Goal: Answer question/provide support

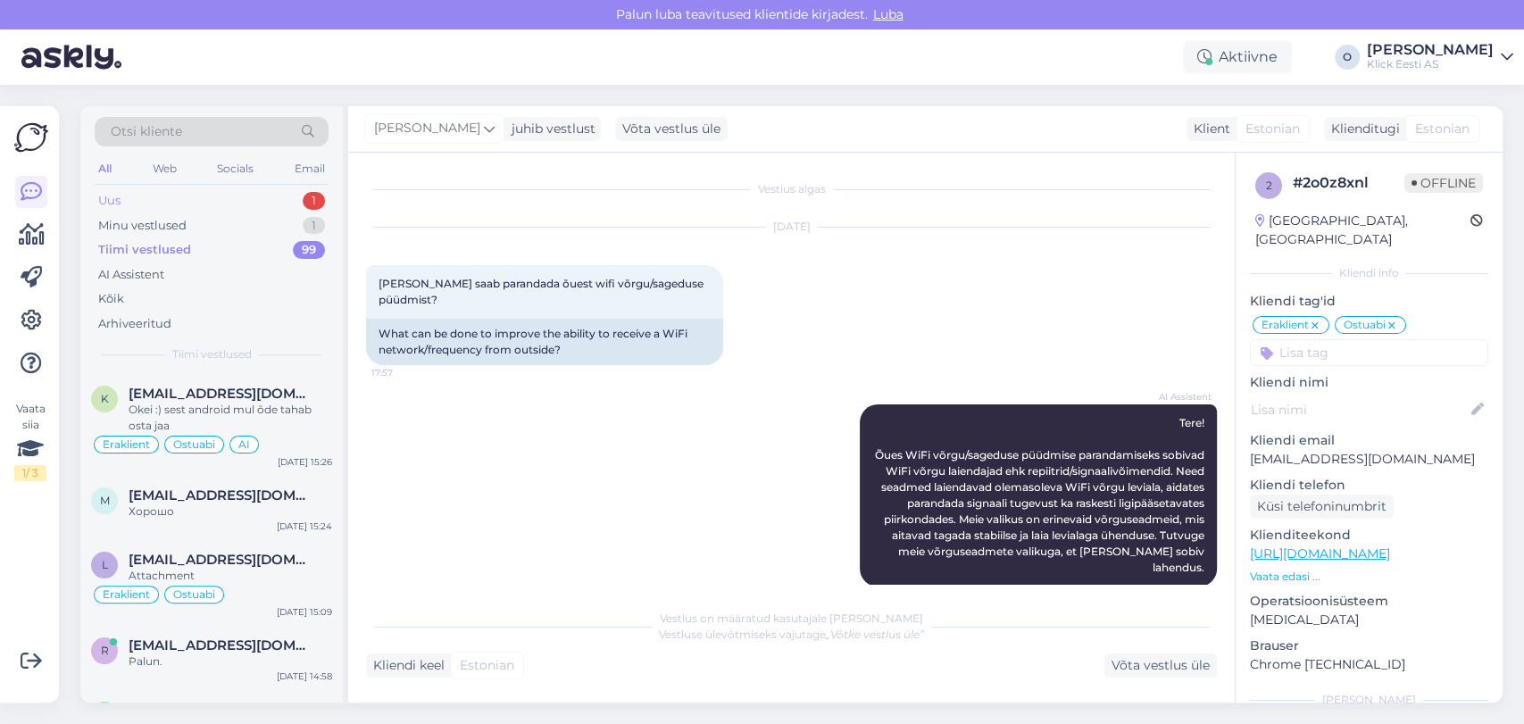
scroll to position [2988, 0]
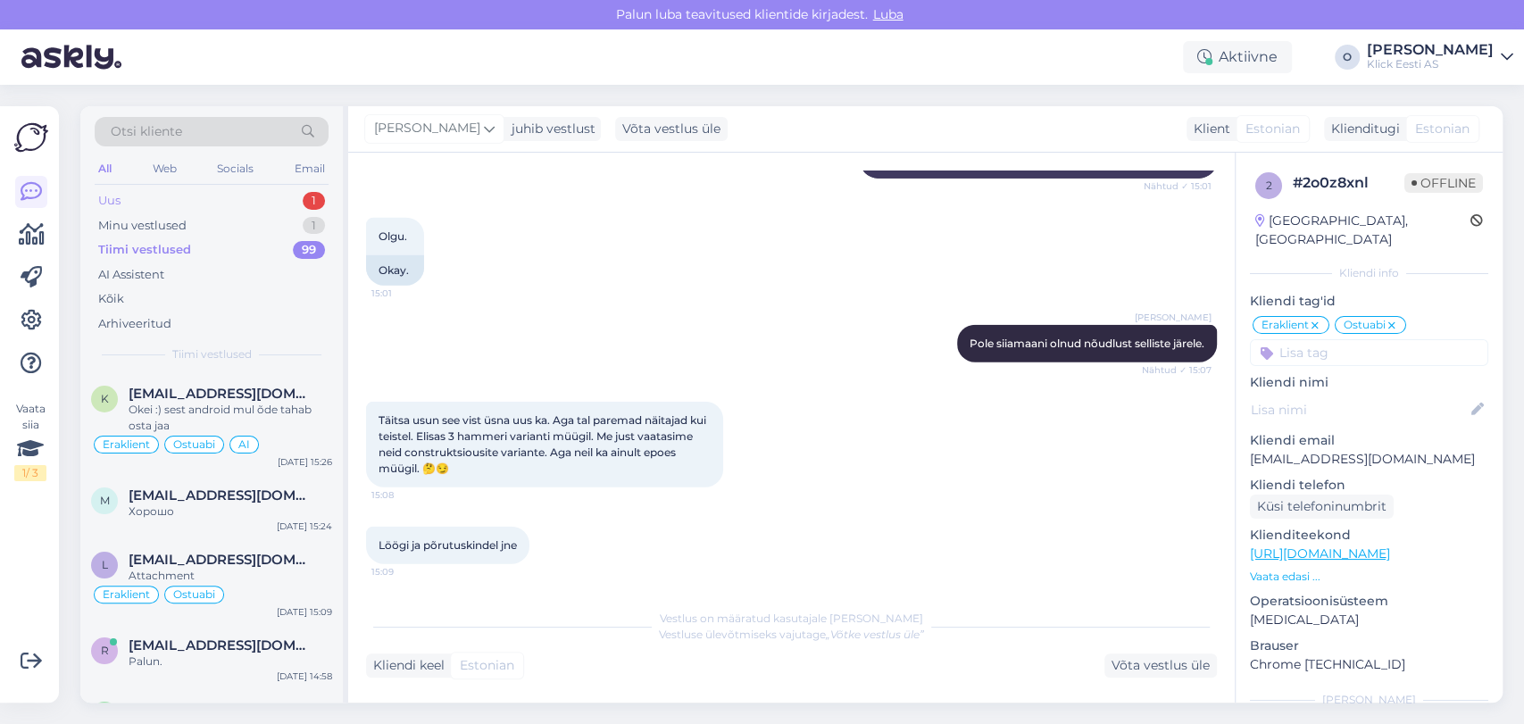
click at [179, 203] on div "Uus 1" at bounding box center [212, 200] width 234 height 25
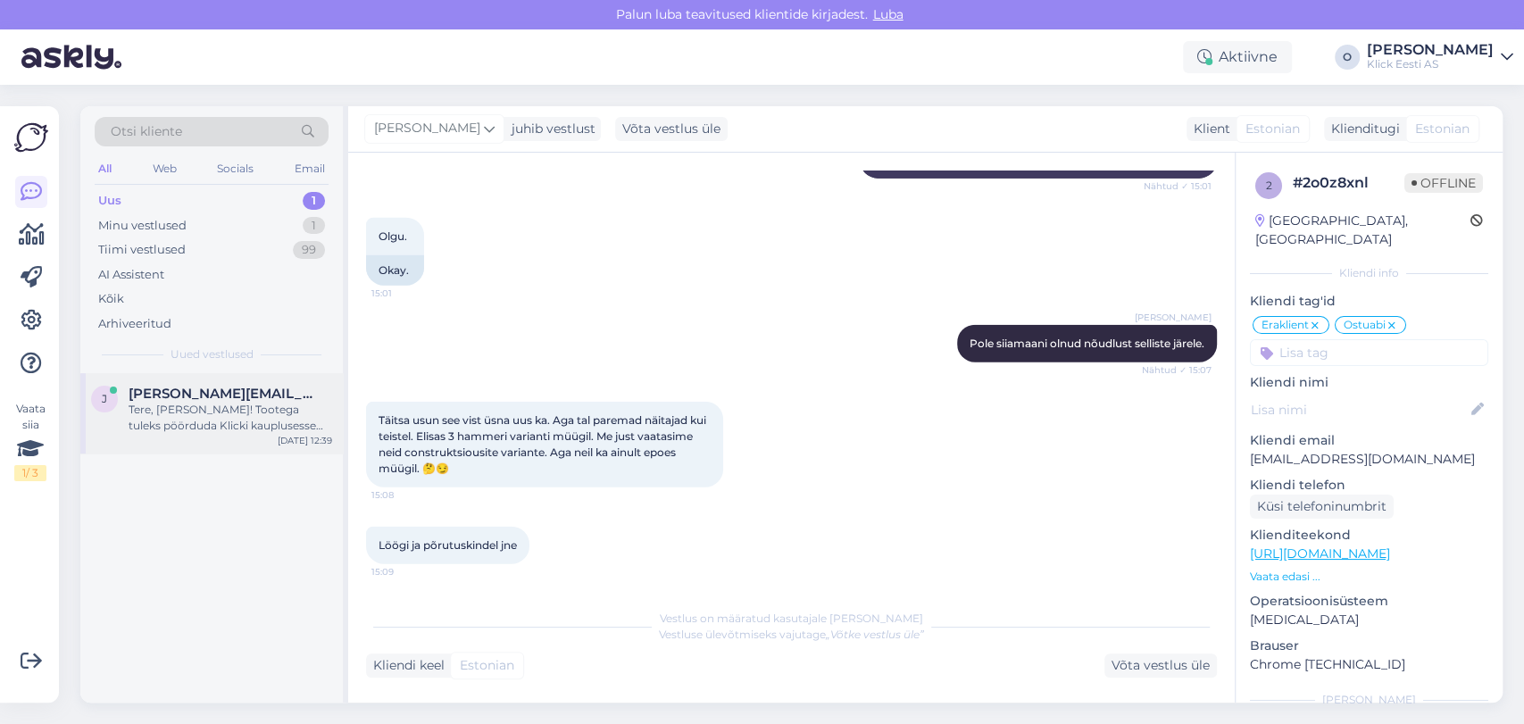
click at [168, 402] on div "Tere, [PERSON_NAME]! Tootega tuleks pöörduda Klicki kauplusesse ning registreer…" at bounding box center [231, 418] width 204 height 32
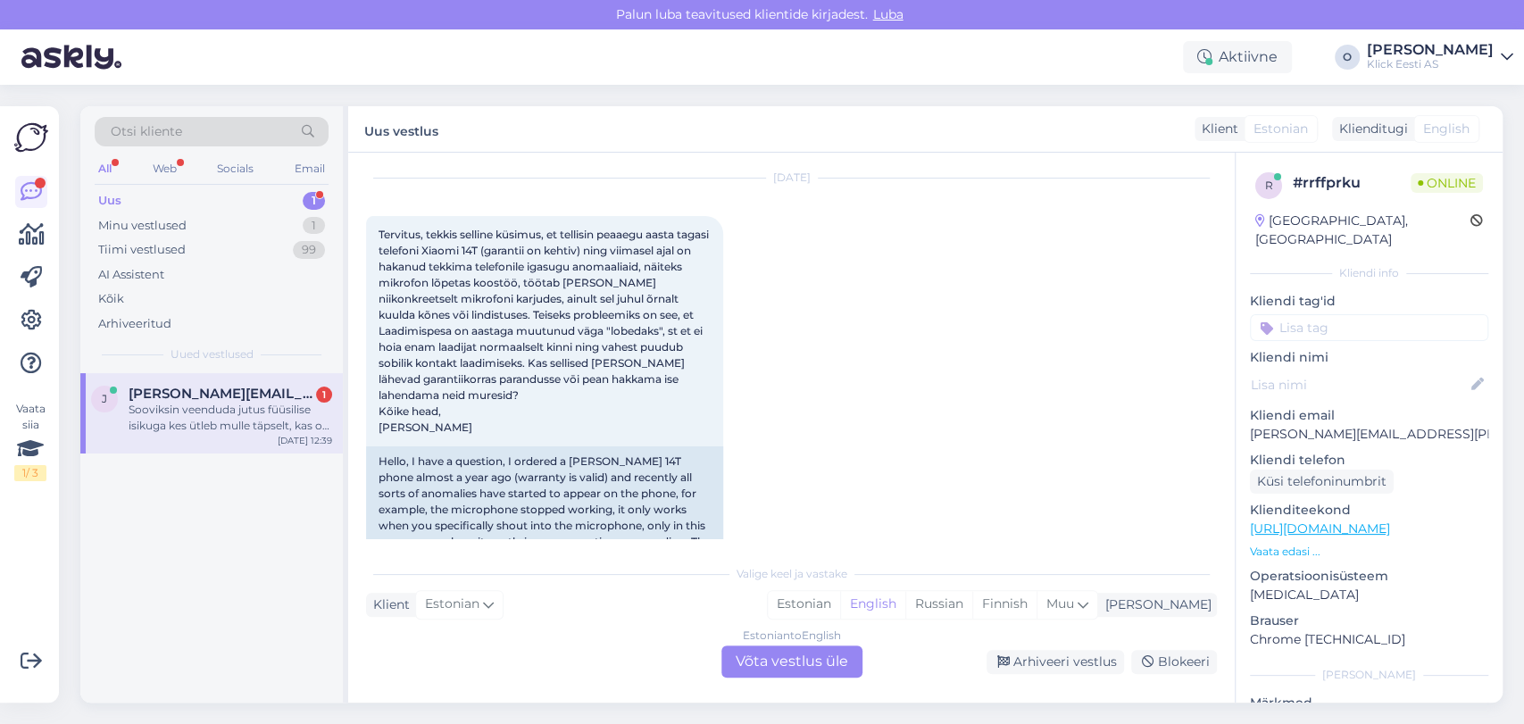
scroll to position [576, 0]
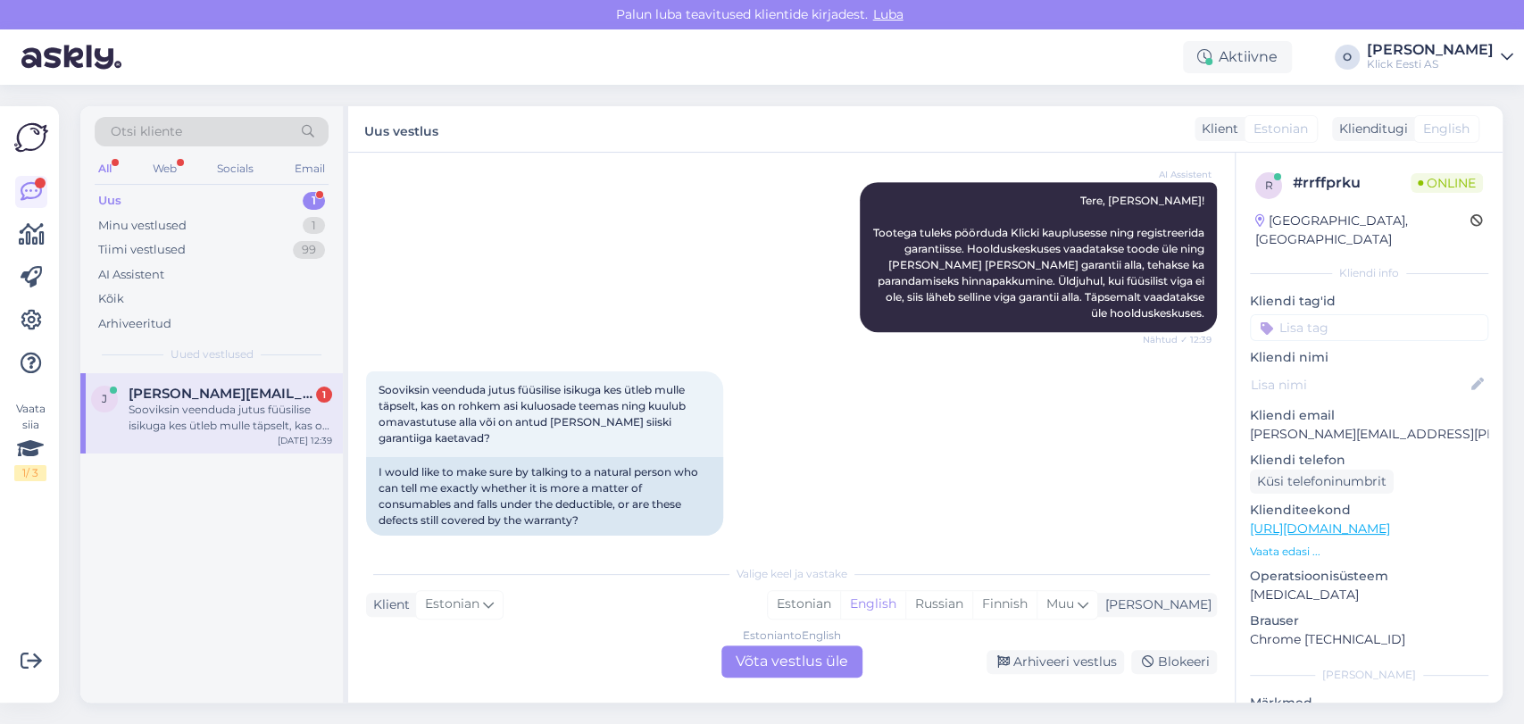
click at [227, 406] on div "Sooviksin veenduda jutus füüsilise isikuga kes ütleb mulle täpselt, kas on rohk…" at bounding box center [231, 418] width 204 height 32
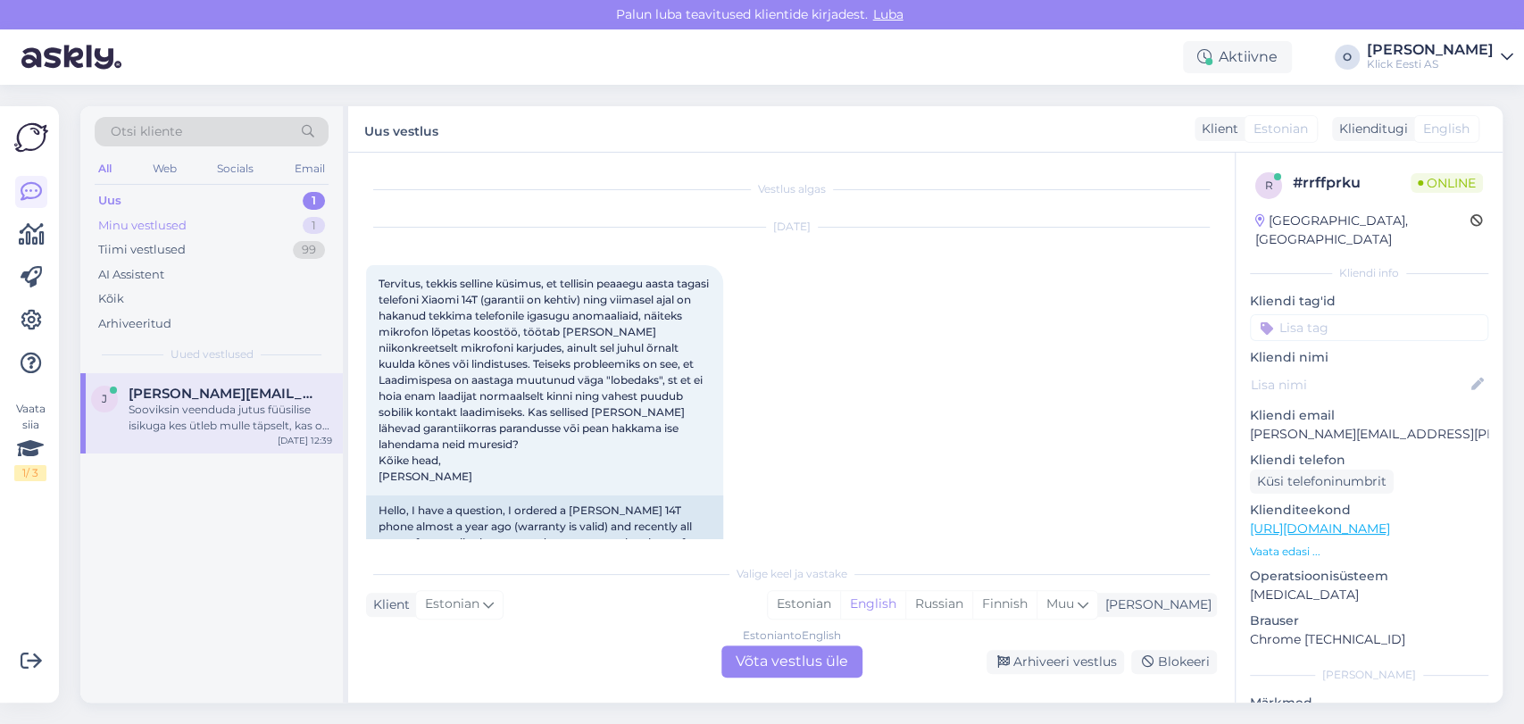
click at [210, 230] on div "Minu vestlused 1" at bounding box center [212, 225] width 234 height 25
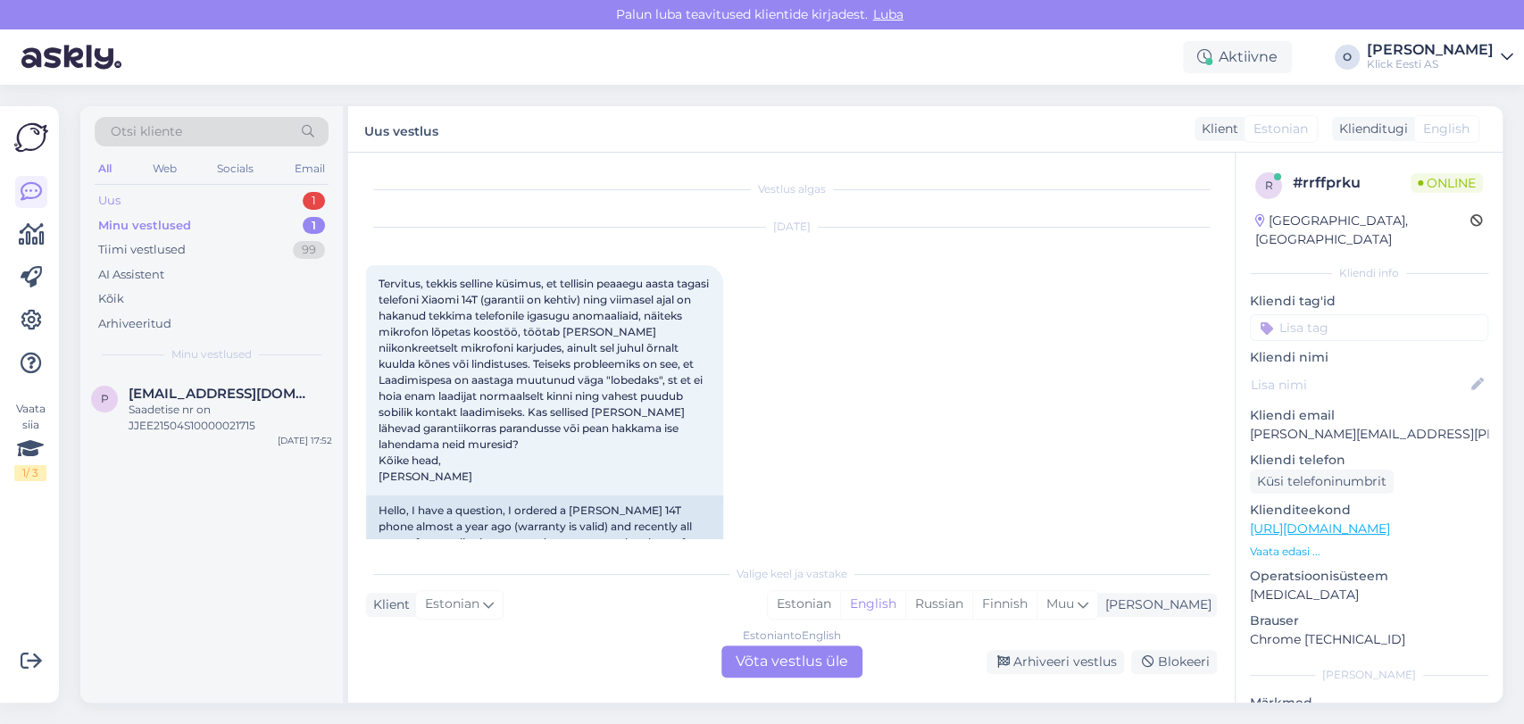
click at [204, 203] on div "Uus 1" at bounding box center [212, 200] width 234 height 25
click at [190, 416] on div "Sooviksin veenduda jutus füüsilise isikuga kes ütleb mulle täpselt, kas on rohk…" at bounding box center [231, 418] width 204 height 32
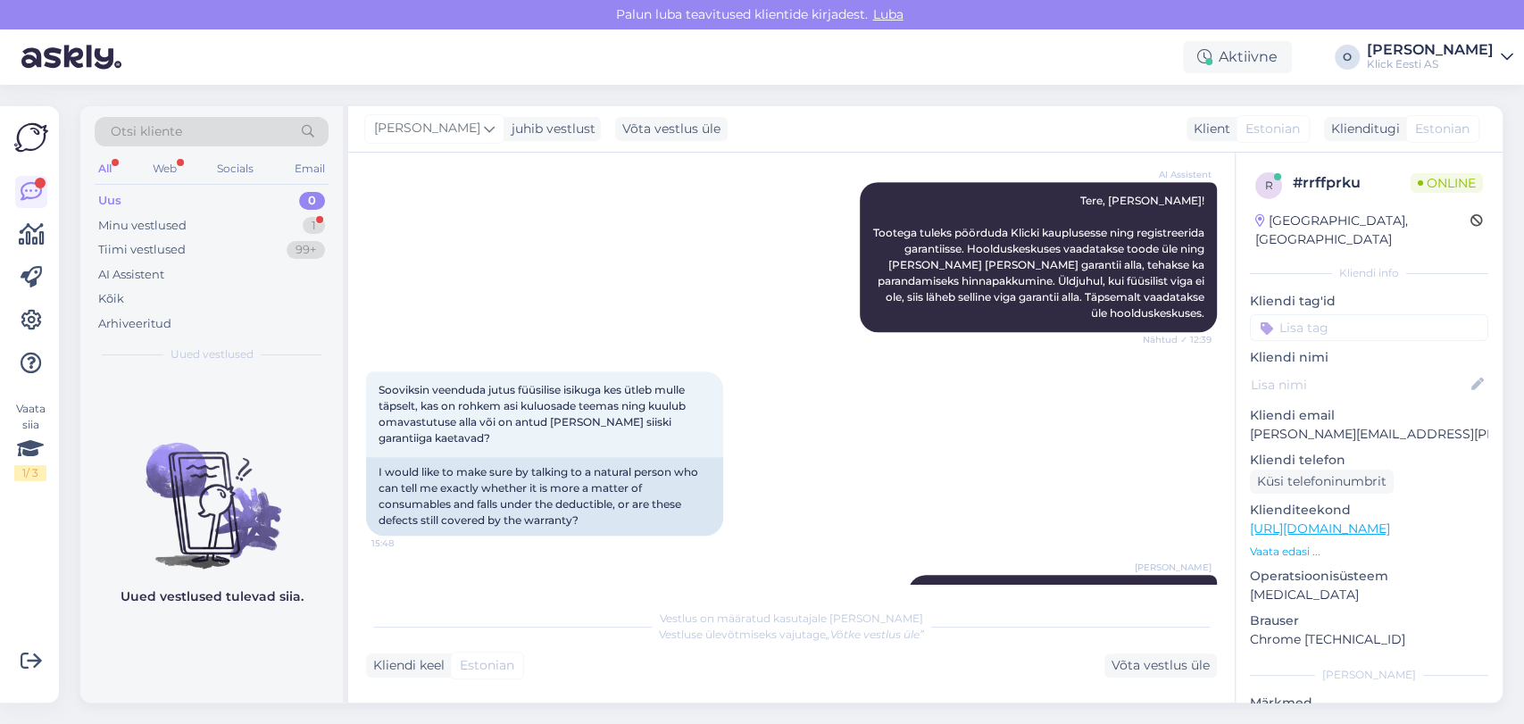
scroll to position [762, 0]
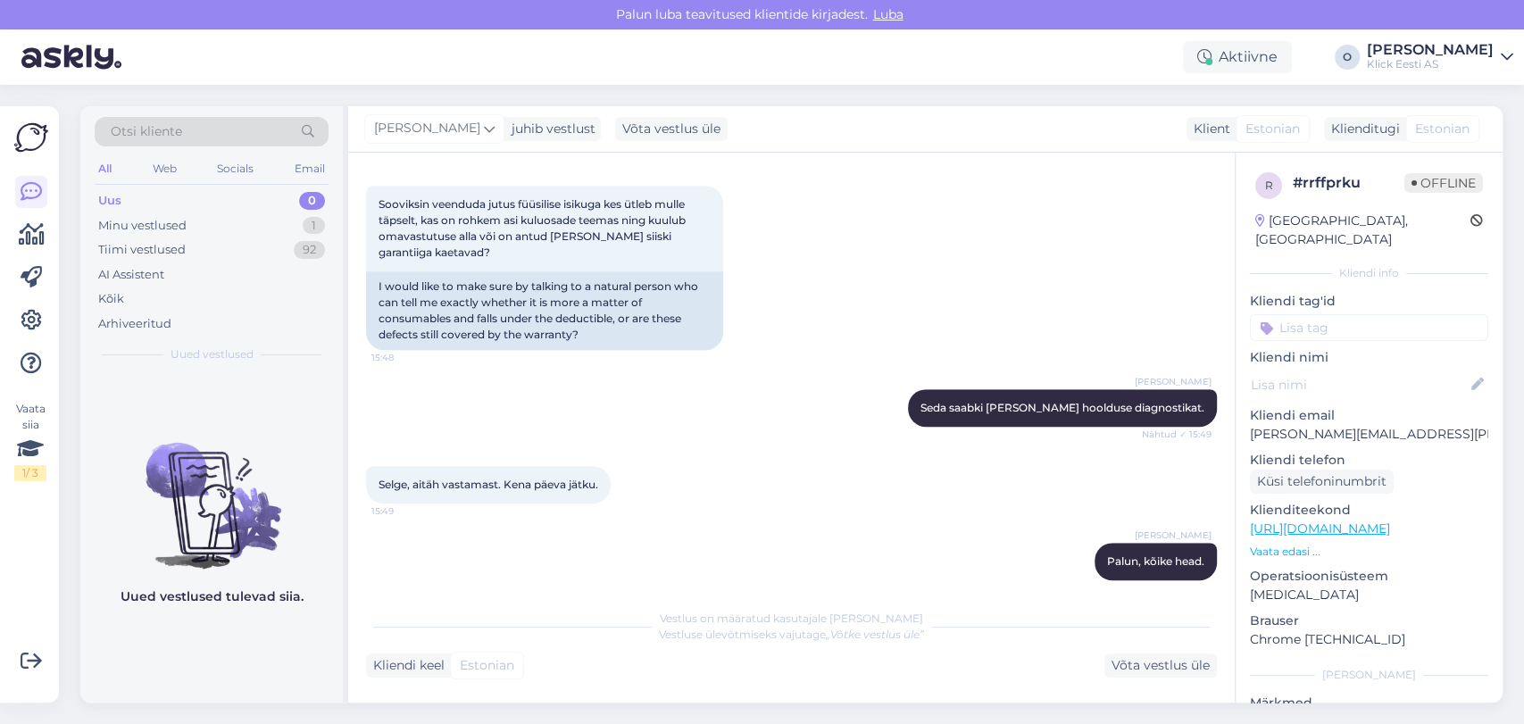
click at [703, 463] on div "Selge, aitäh vastamast. Kena päeva jätku. 15:49" at bounding box center [791, 485] width 851 height 77
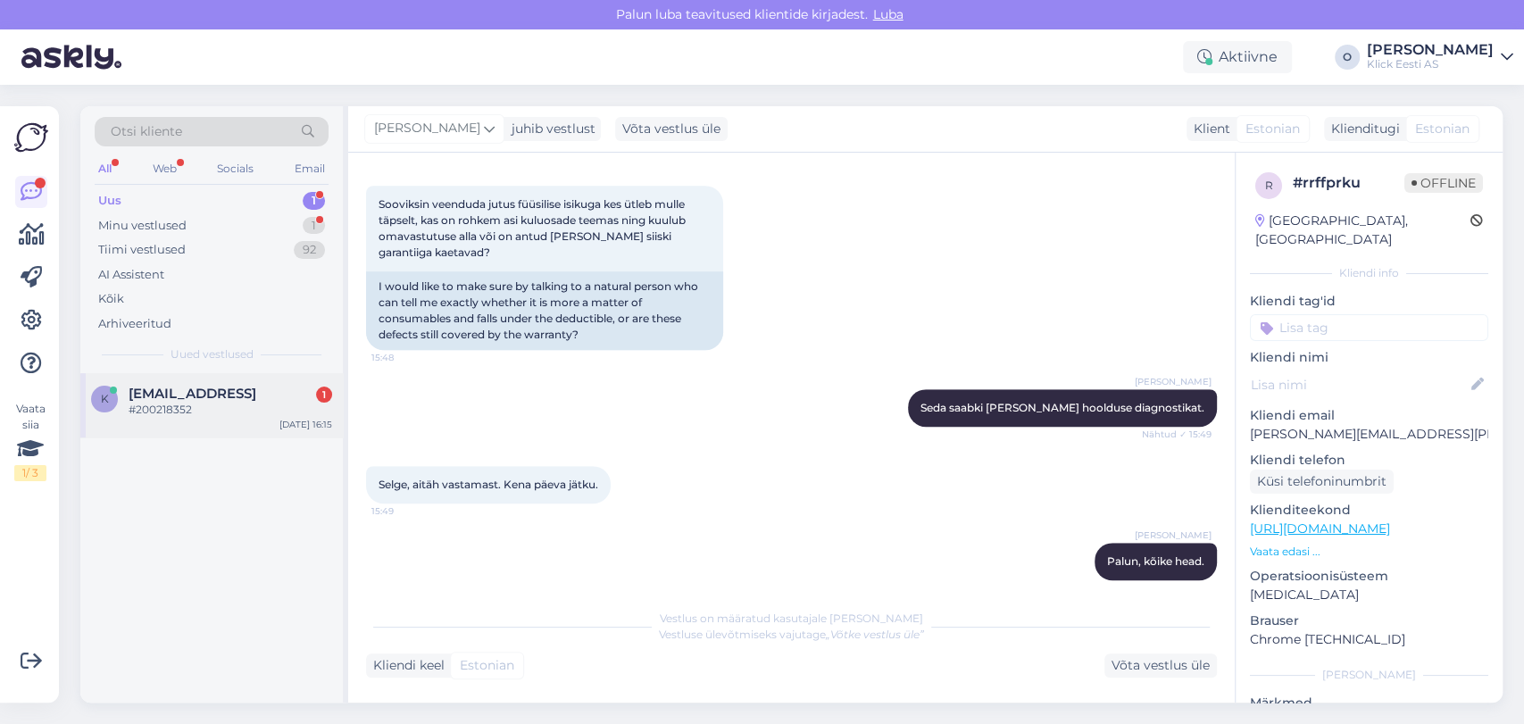
click at [209, 388] on span "[EMAIL_ADDRESS]" at bounding box center [193, 394] width 128 height 16
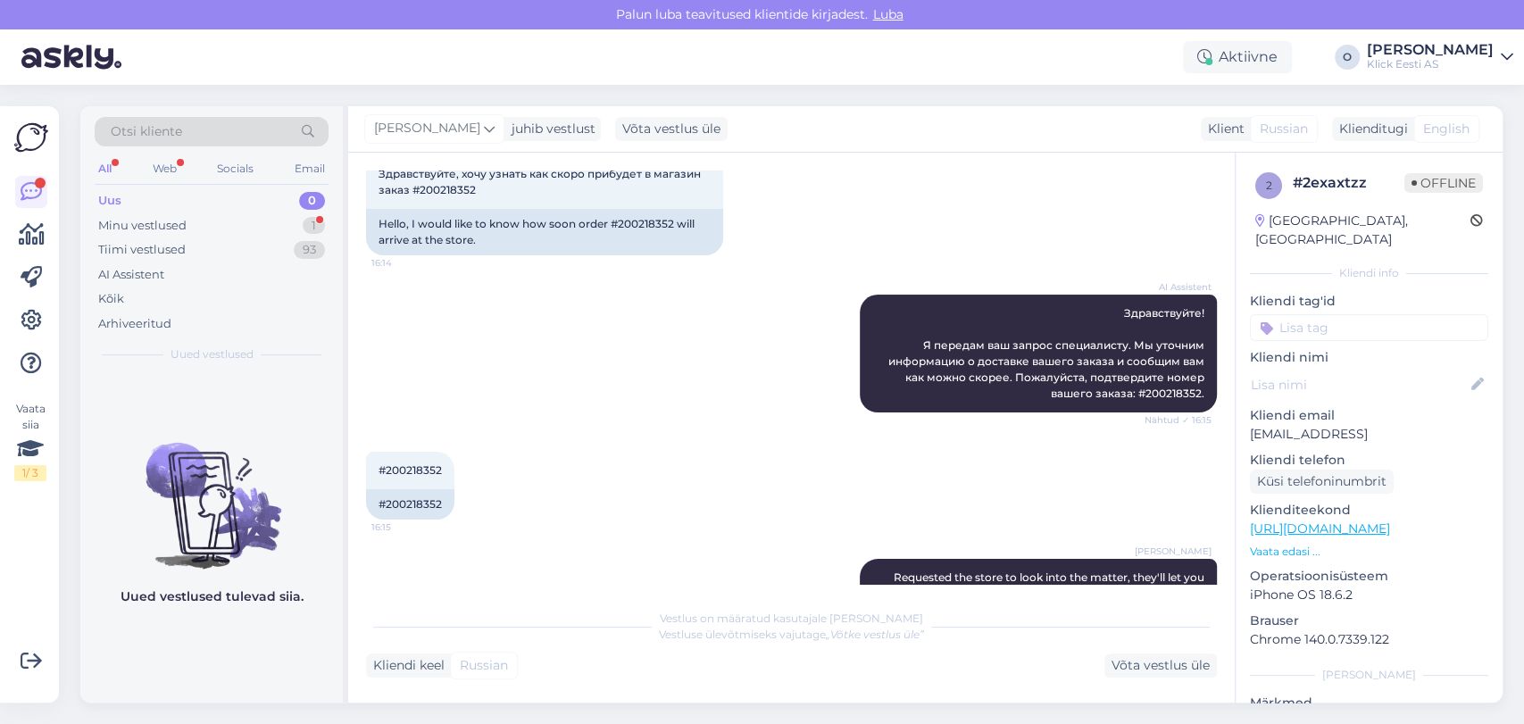
scroll to position [205, 0]
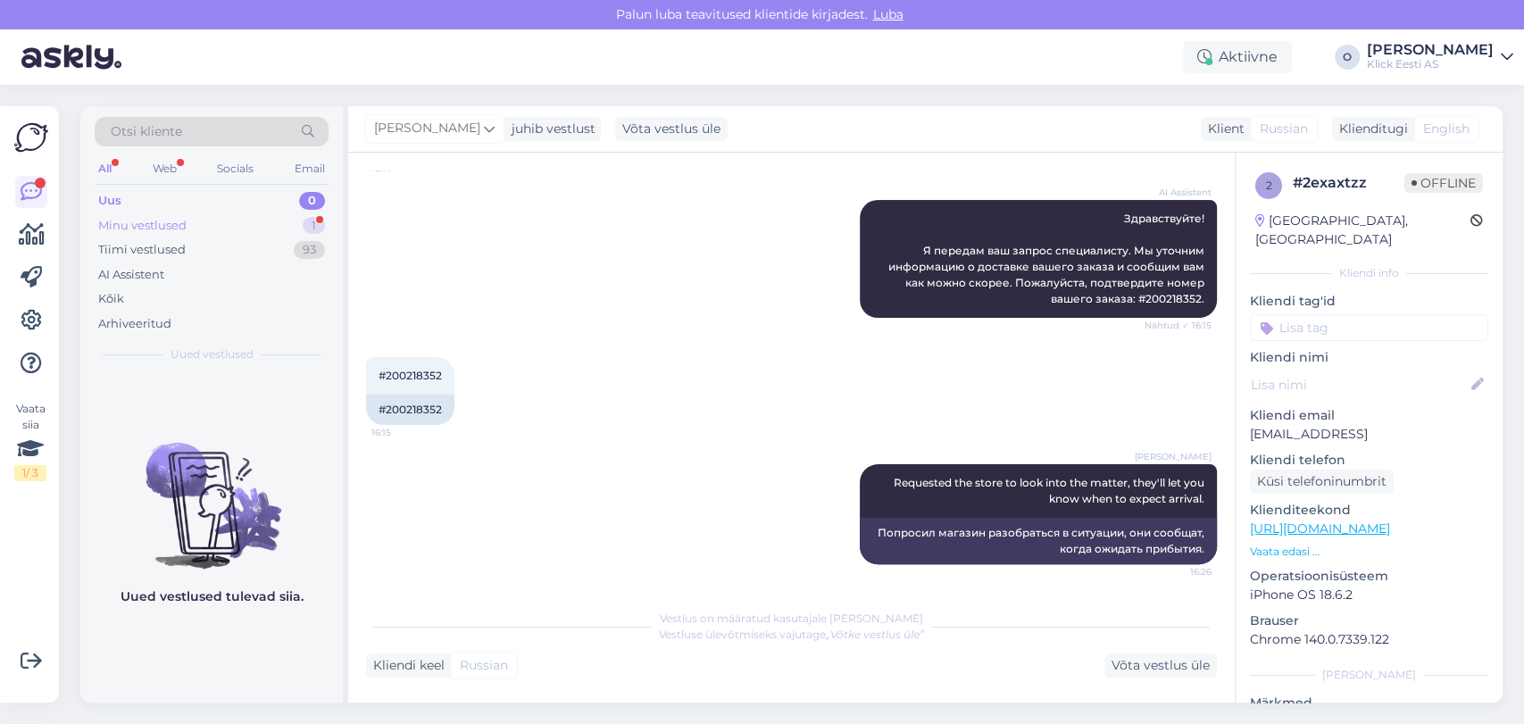
click at [201, 227] on div "Minu vestlused 1" at bounding box center [212, 225] width 234 height 25
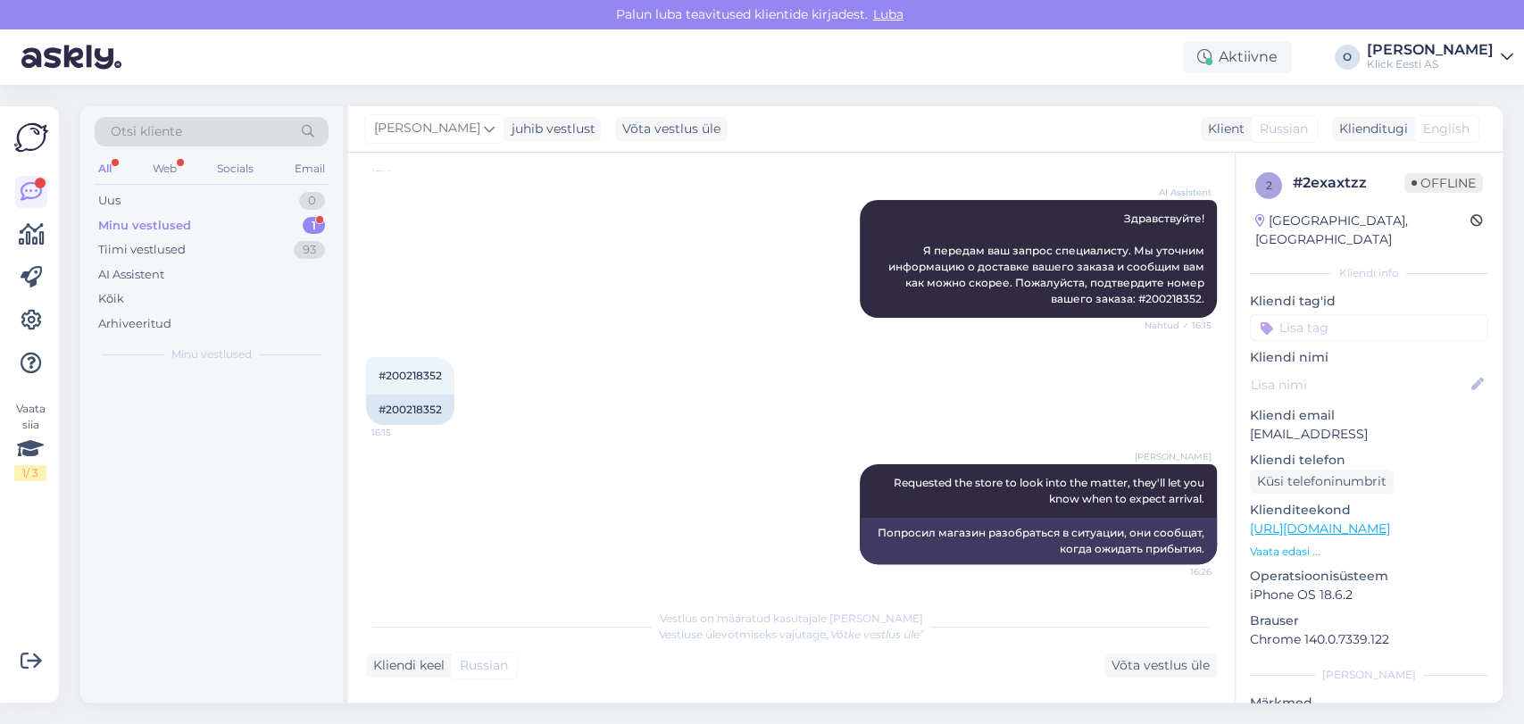
click at [201, 227] on div "Minu vestlused 1" at bounding box center [212, 225] width 234 height 25
click at [192, 196] on div "Uus 1" at bounding box center [212, 200] width 234 height 25
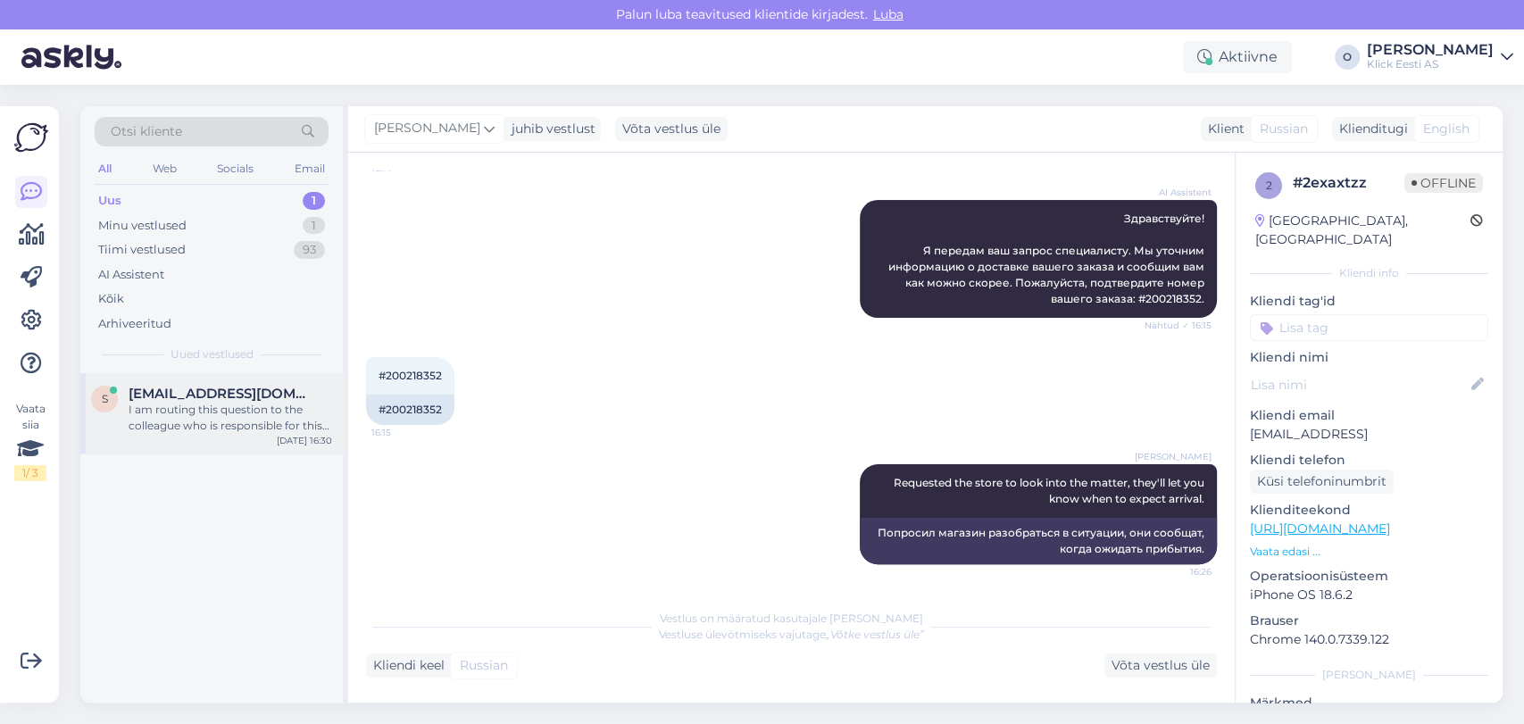
click at [185, 403] on div "I am routing this question to the colleague who is responsible for this topic. …" at bounding box center [231, 418] width 204 height 32
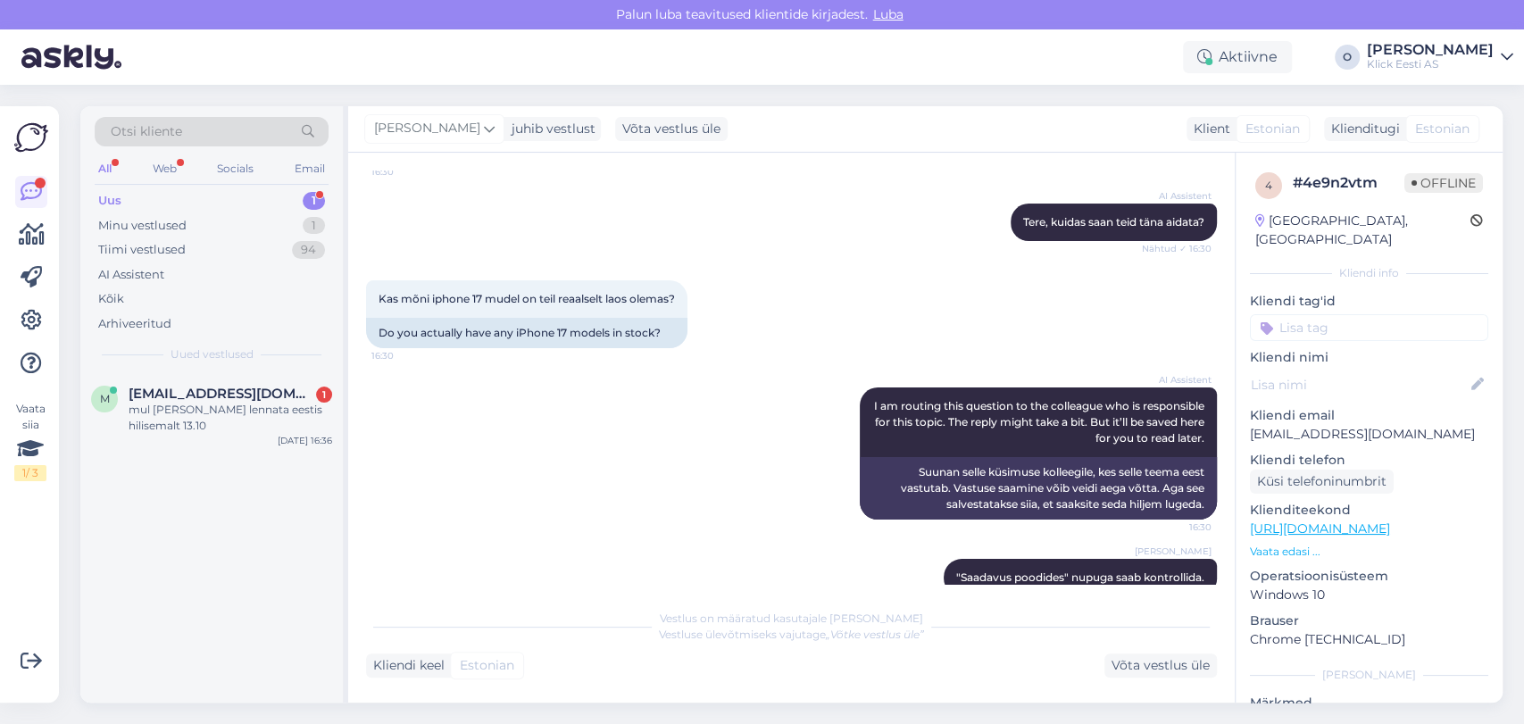
scroll to position [200, 0]
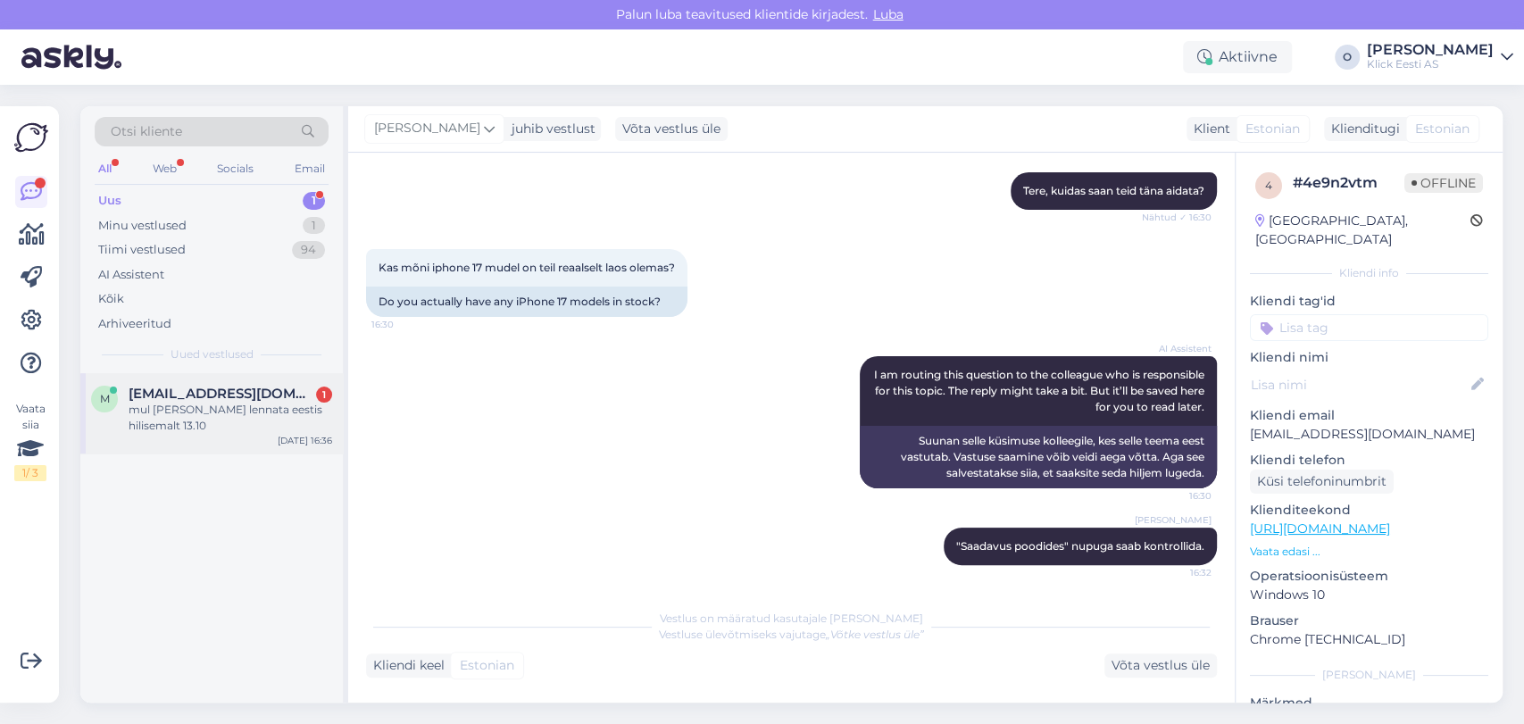
click at [216, 380] on div "m [EMAIL_ADDRESS][DOMAIN_NAME] 1 mul [PERSON_NAME] lennata [GEOGRAPHIC_DATA] hi…" at bounding box center [211, 413] width 263 height 80
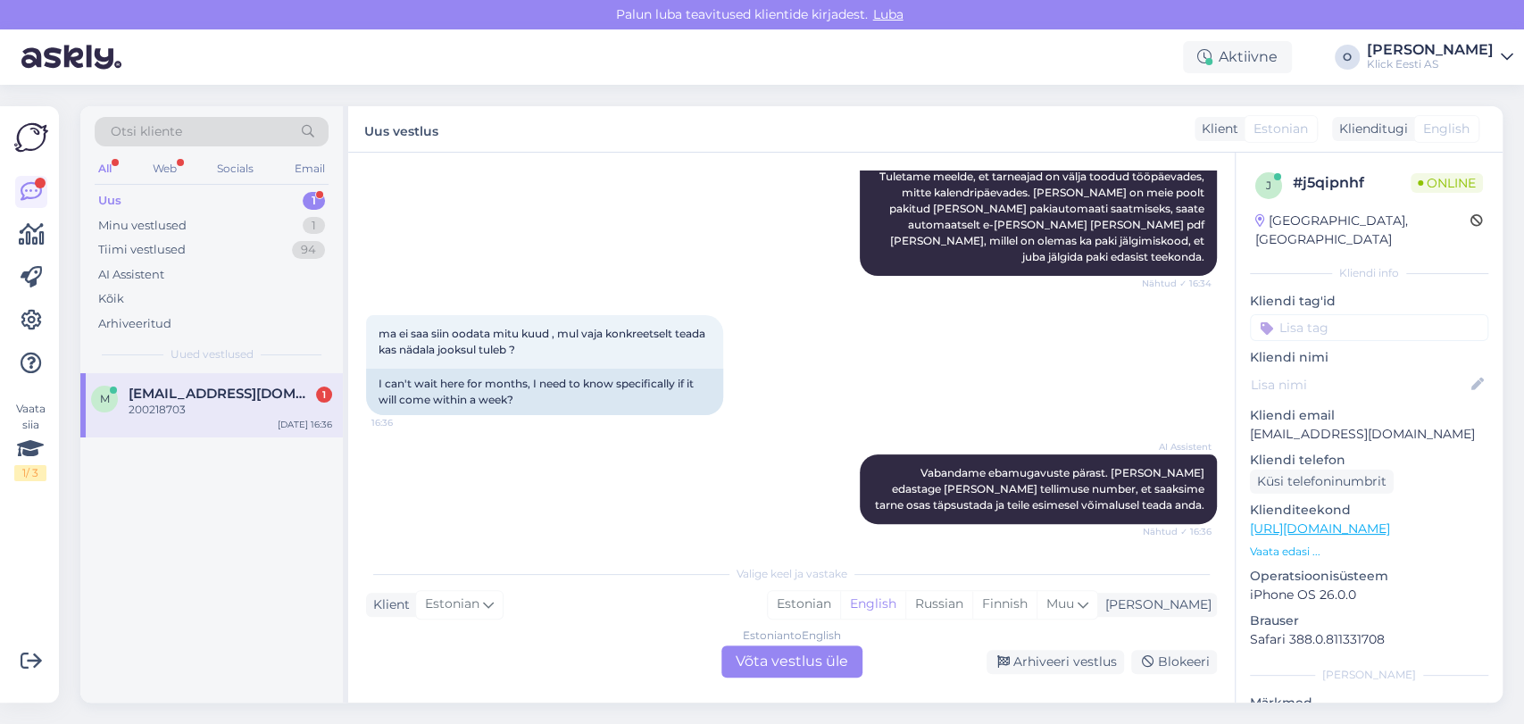
scroll to position [481, 0]
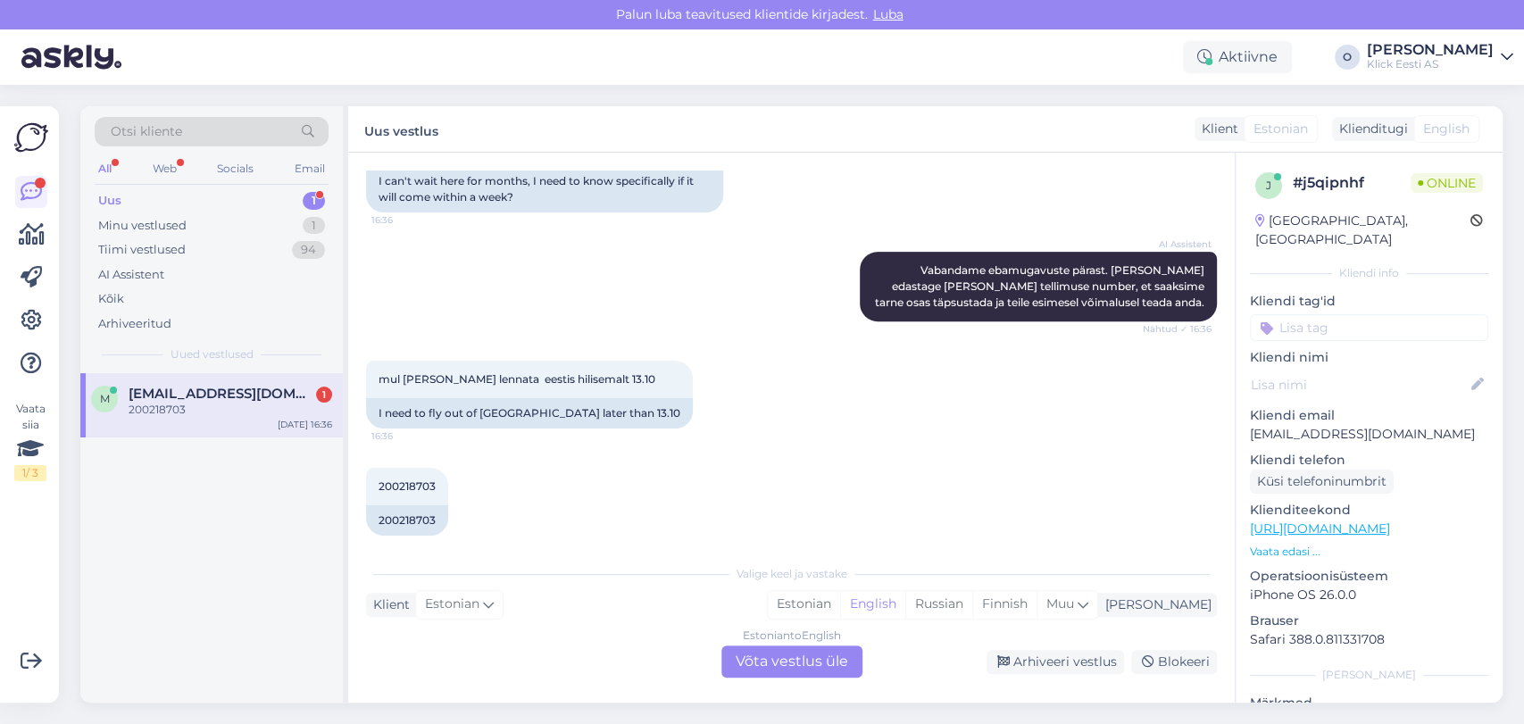
click at [1215, 388] on div "Vestlus algas [DATE] ostsin [PERSON_NAME] iphone 17 pro , millal kätte saab? 16…" at bounding box center [799, 355] width 867 height 369
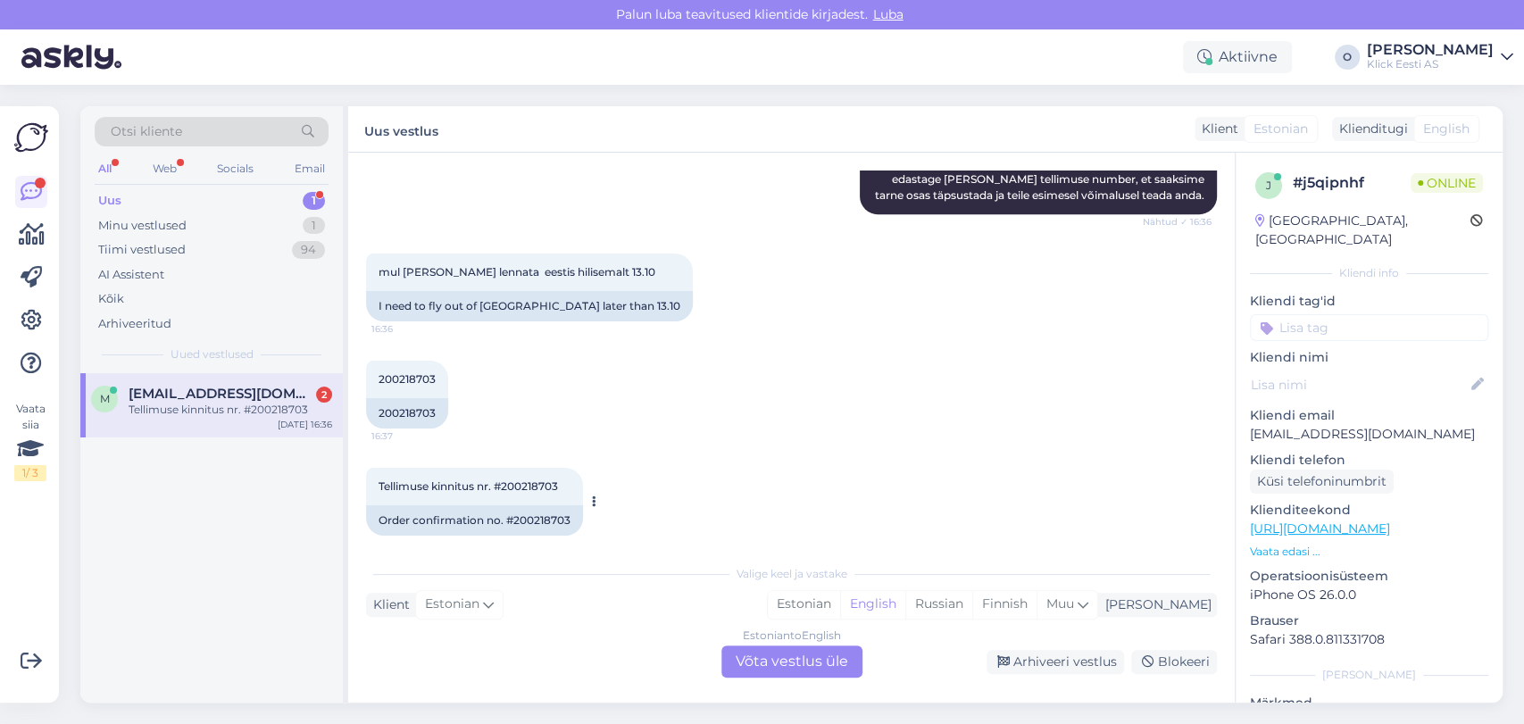
click at [529, 480] on span "Tellimuse kinnitus nr. #200218703" at bounding box center [469, 486] width 180 height 13
copy div "200218703 16:38"
drag, startPoint x: 1216, startPoint y: 367, endPoint x: 764, endPoint y: 330, distance: 454.3
click at [764, 341] on div "200218703 16:37 200218703" at bounding box center [791, 394] width 851 height 107
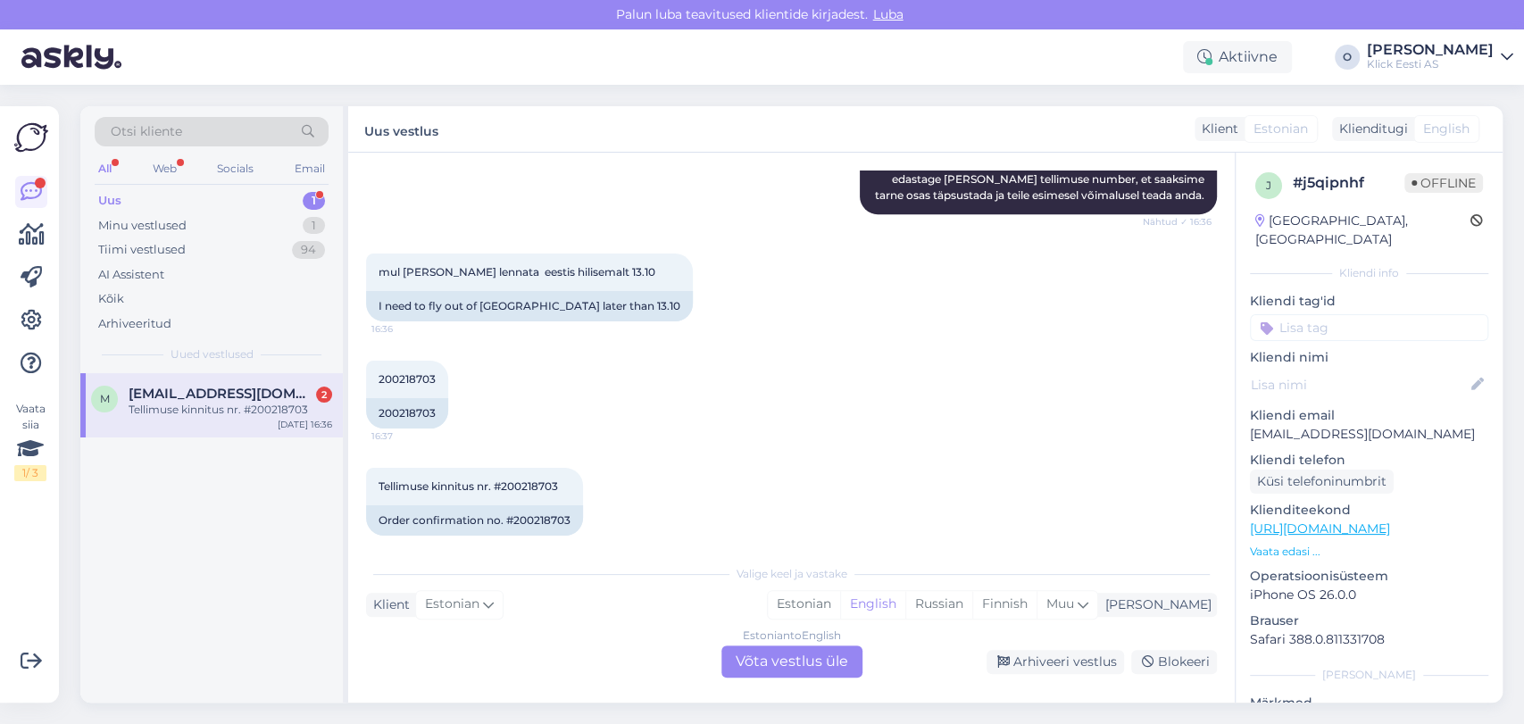
click at [1215, 424] on div "Vestlus algas [DATE] ostsin [PERSON_NAME] iphone 17 pro , millal kätte saab? 16…" at bounding box center [799, 355] width 867 height 369
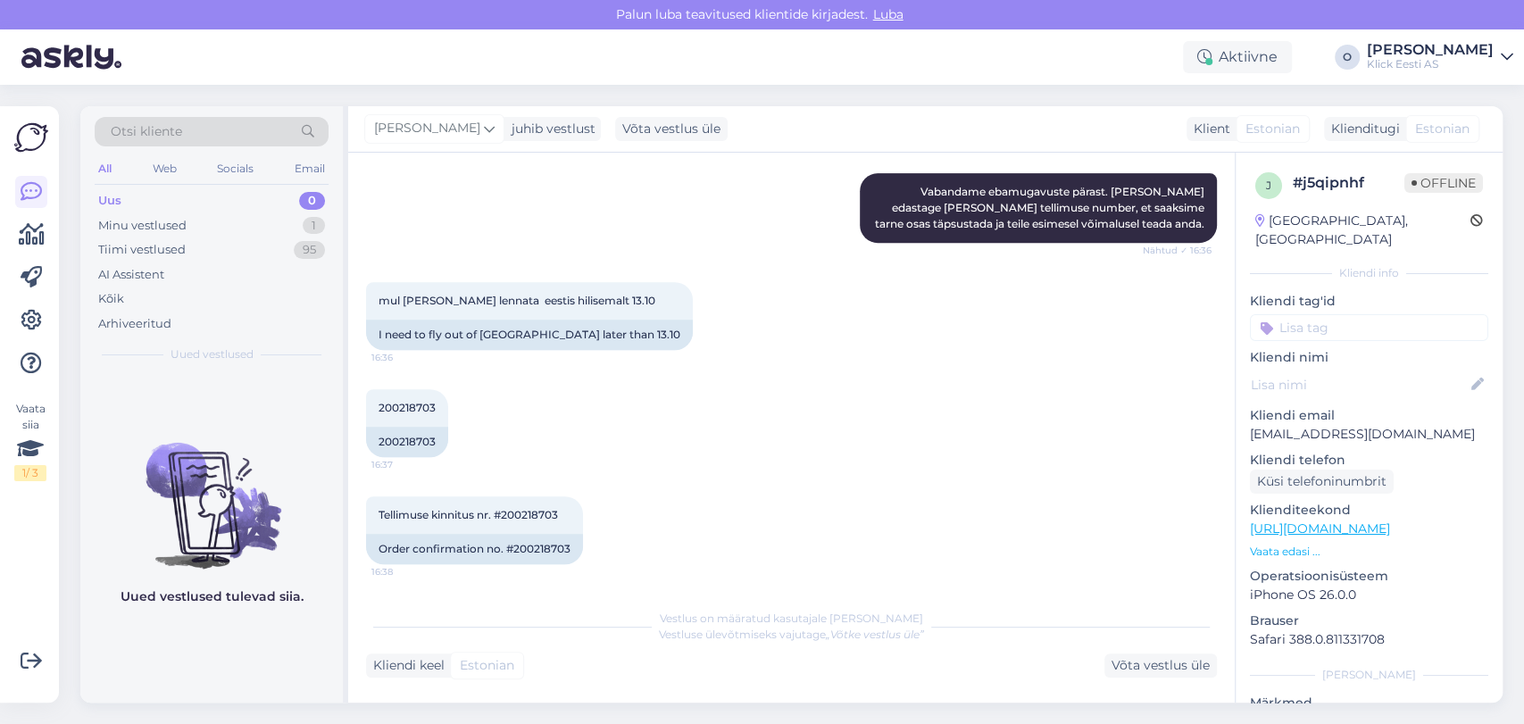
scroll to position [543, 0]
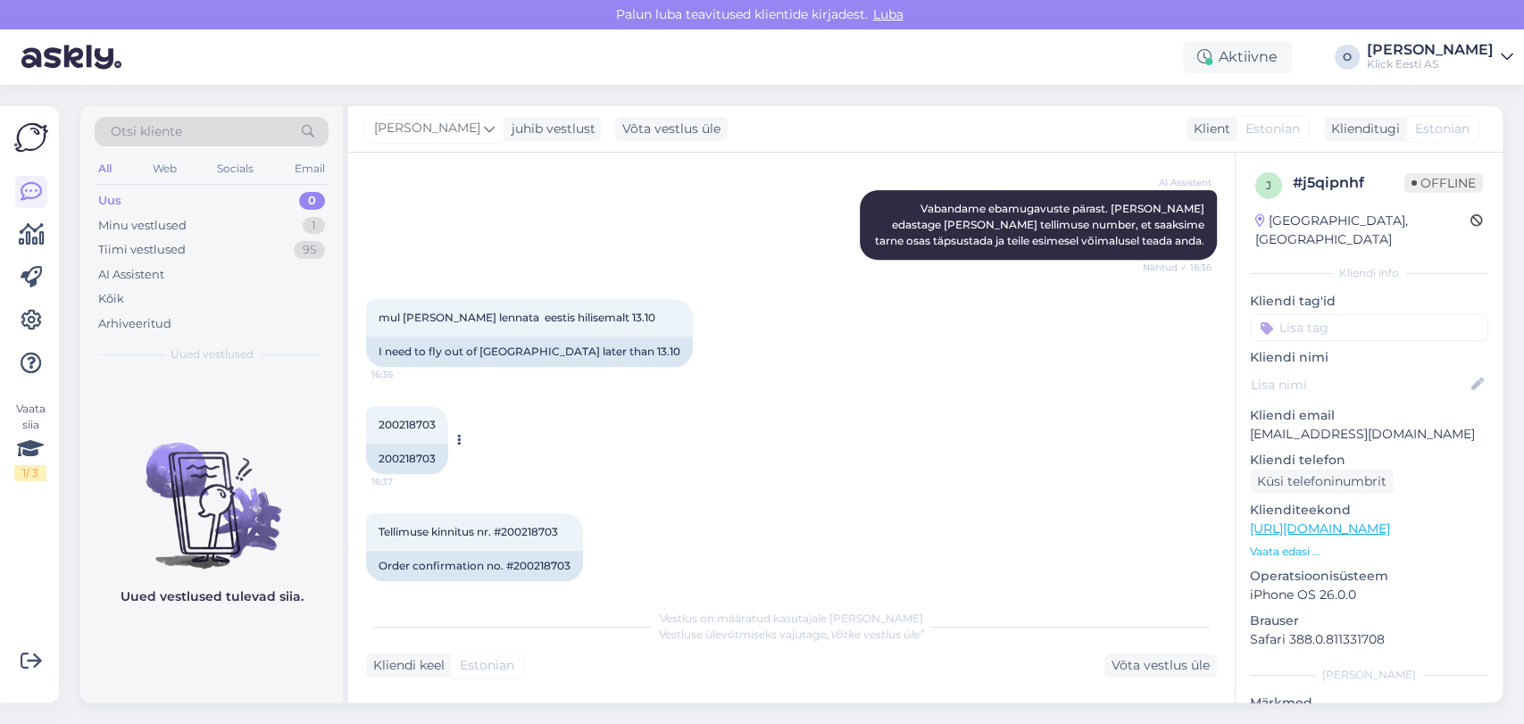
click at [414, 418] on span "200218703" at bounding box center [407, 424] width 57 height 13
copy div "200218703 16:37"
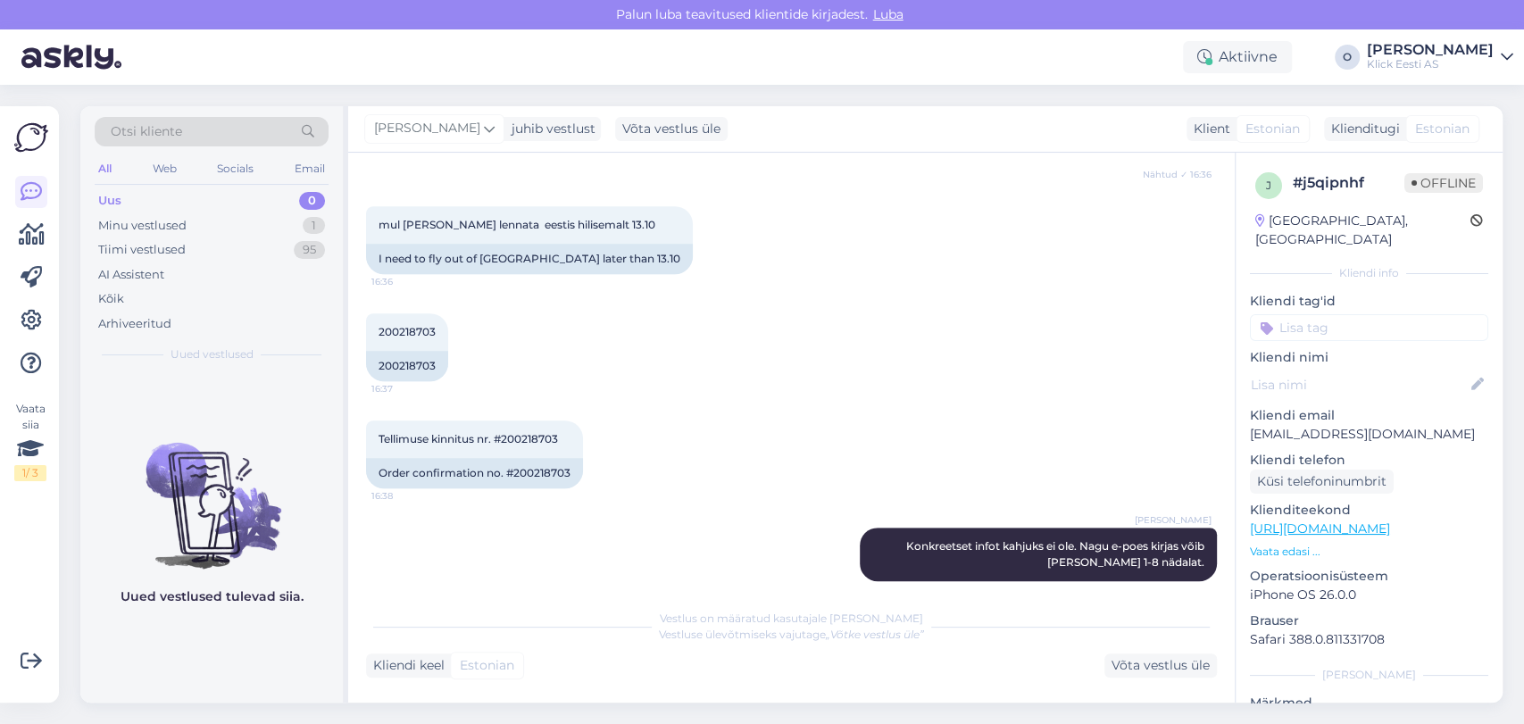
click at [736, 597] on div "Vestlus algas [DATE] ostsin [PERSON_NAME] iphone 17 pro , millal kätte saab? 16…" at bounding box center [791, 428] width 887 height 550
click at [579, 602] on div "Vestlus on määratud kasutajale [PERSON_NAME] Vestluse ülevõtmiseks vajutage „Võ…" at bounding box center [791, 639] width 851 height 78
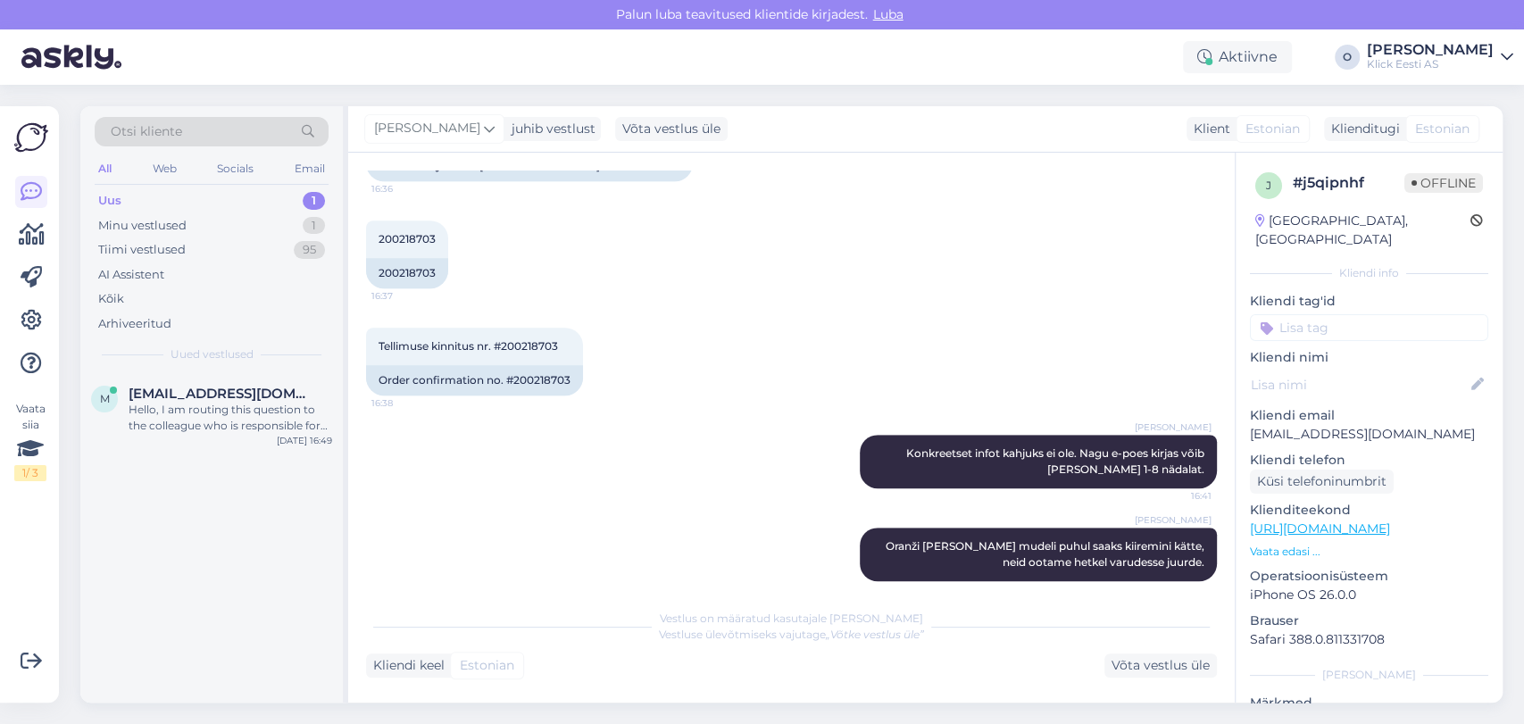
click at [226, 201] on div "Uus 1" at bounding box center [212, 200] width 234 height 25
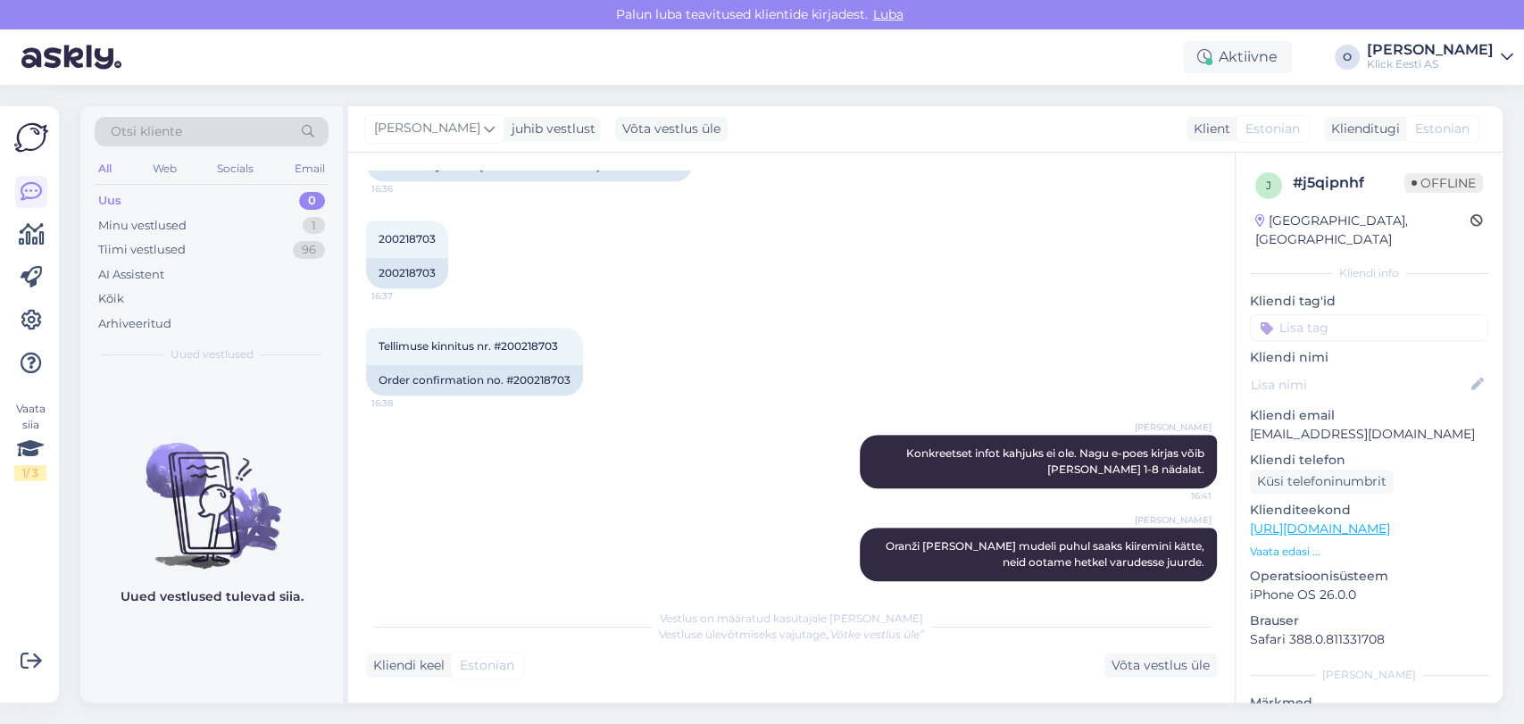
click at [222, 397] on div "Uued vestlused tulevad siia." at bounding box center [211, 538] width 263 height 330
click at [206, 245] on div "Tiimi vestlused 96" at bounding box center [212, 250] width 234 height 25
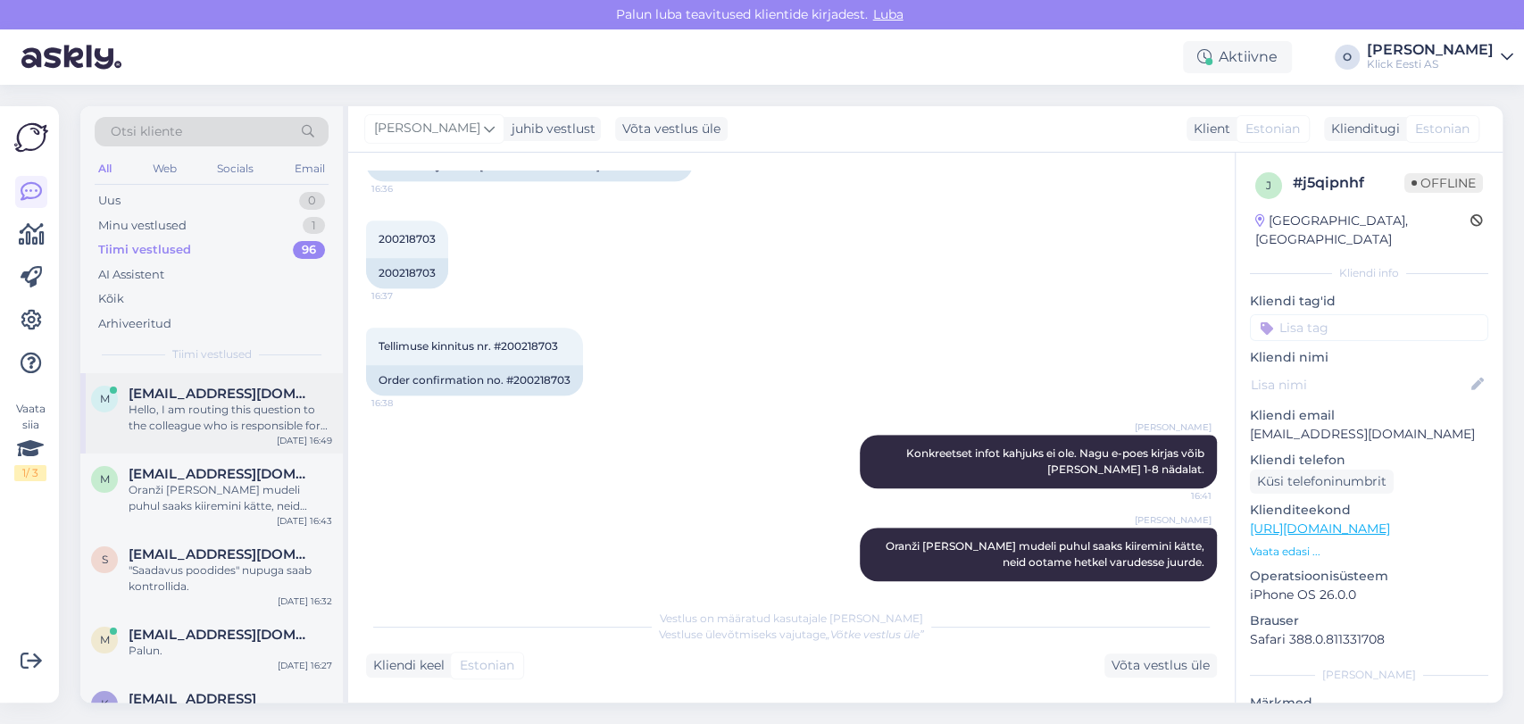
click at [176, 397] on span "[EMAIL_ADDRESS][DOMAIN_NAME]" at bounding box center [222, 394] width 186 height 16
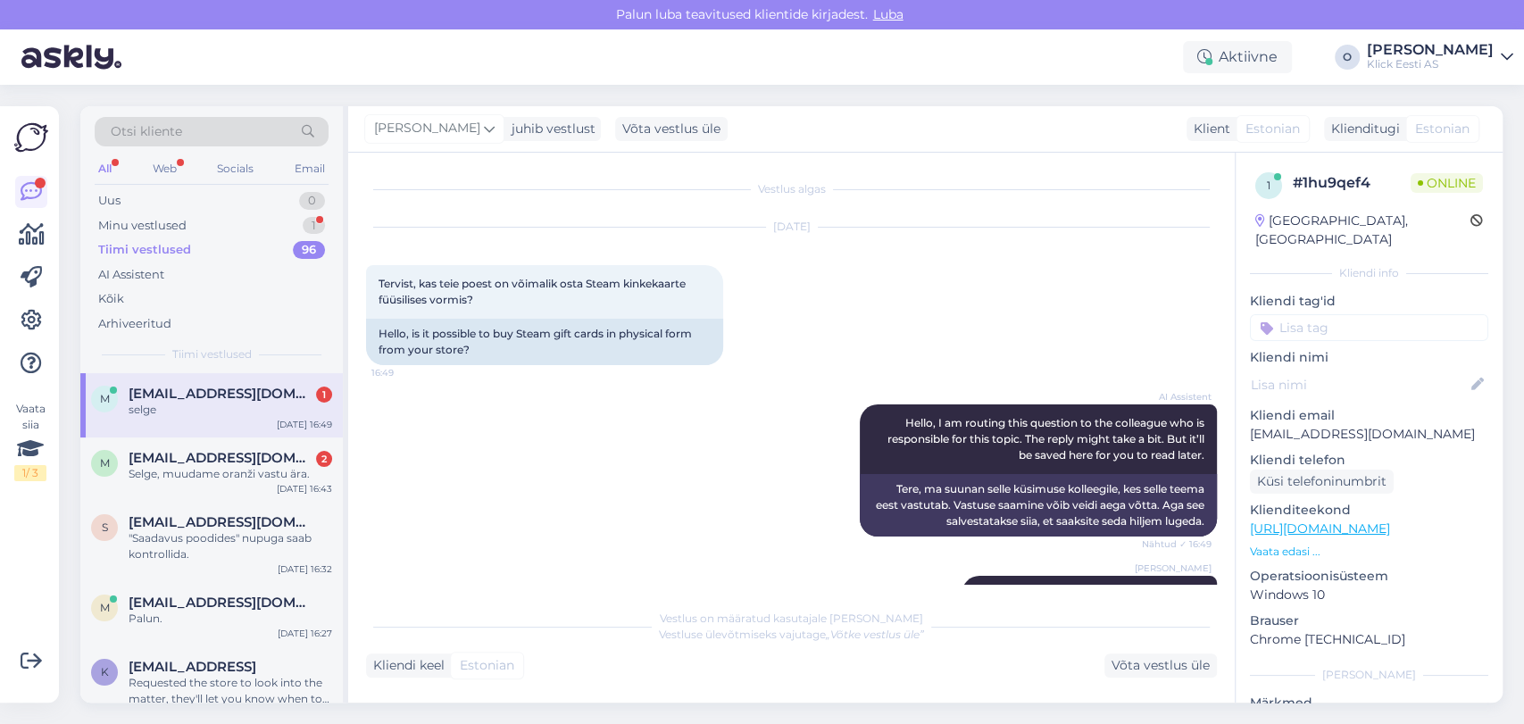
scroll to position [126, 0]
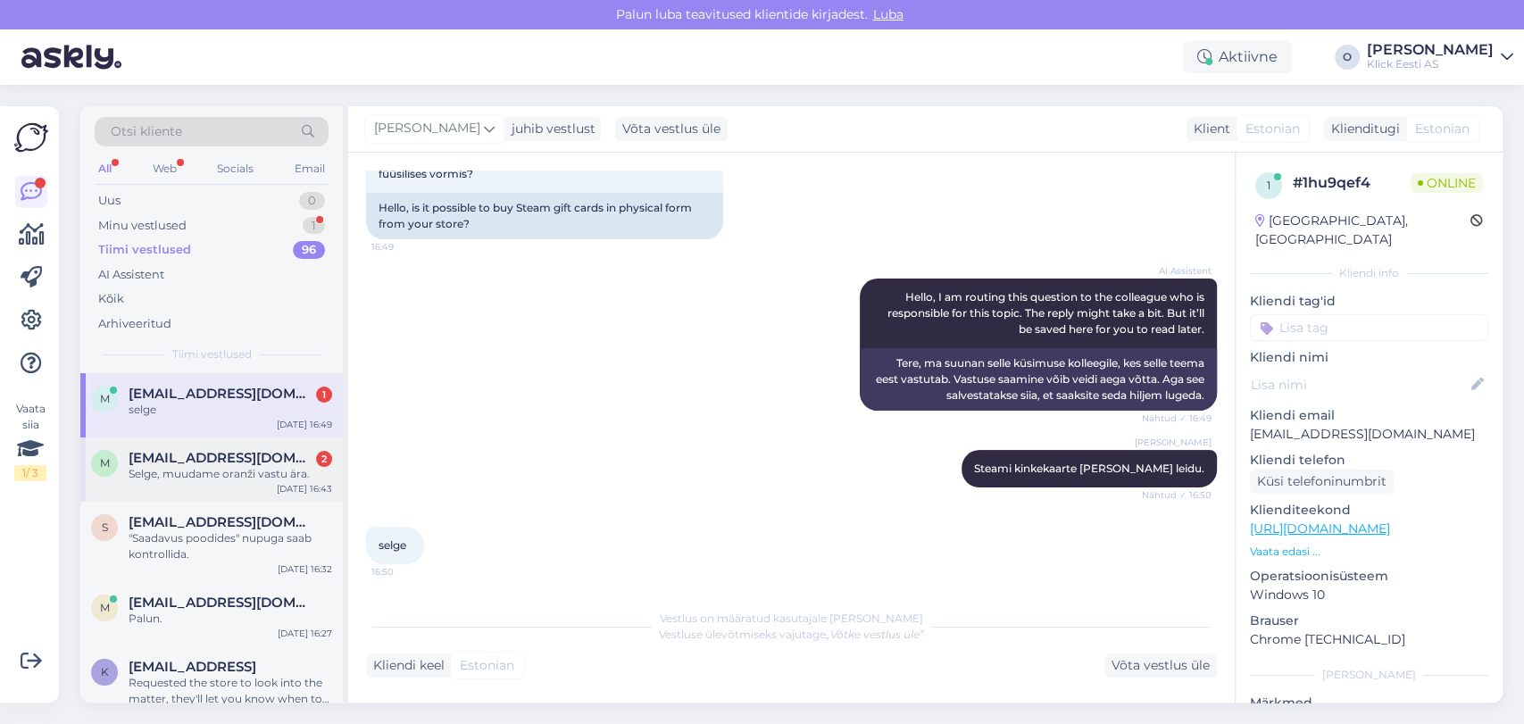
click at [249, 472] on div "Selge, muudame oranži vastu ära." at bounding box center [231, 474] width 204 height 16
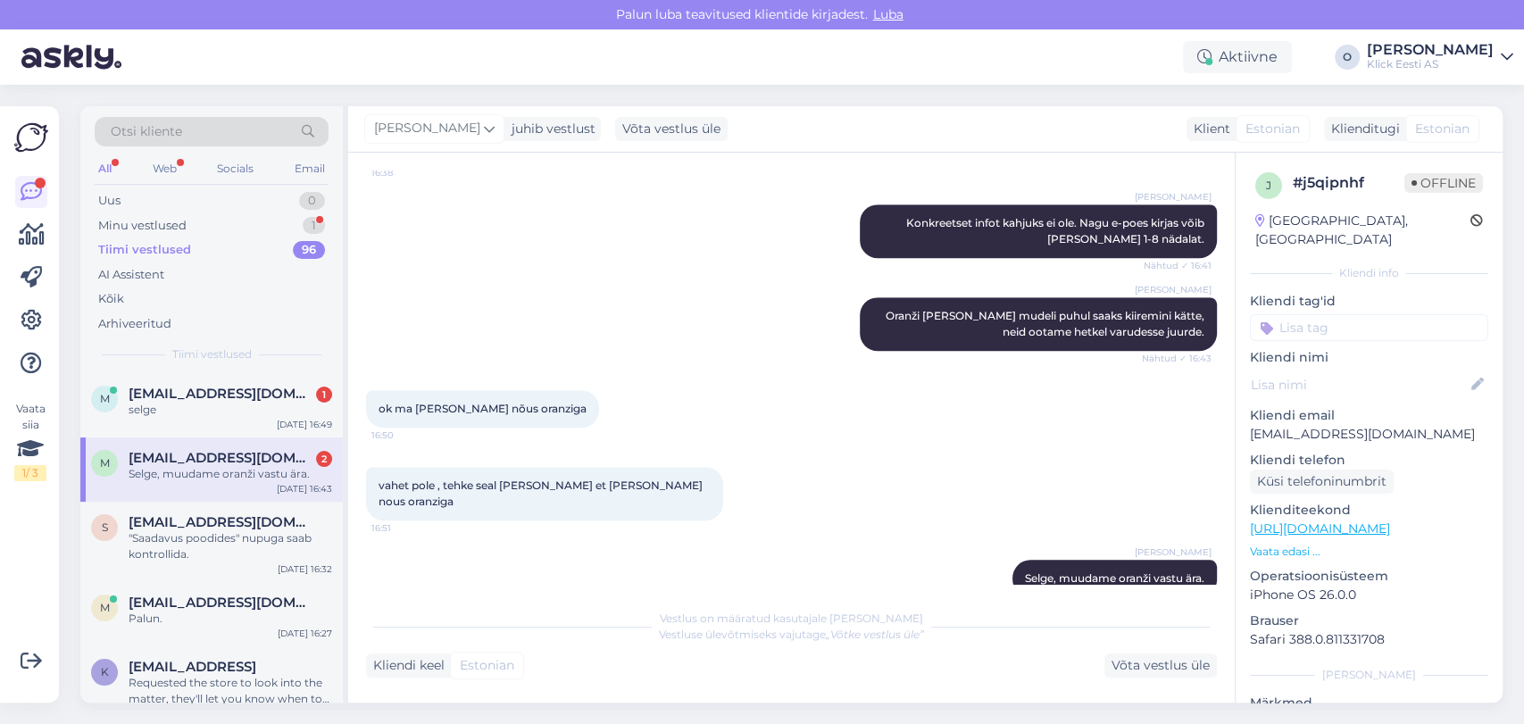
click at [1353, 425] on p "[EMAIL_ADDRESS][DOMAIN_NAME]" at bounding box center [1369, 434] width 238 height 19
copy p "[EMAIL_ADDRESS][DOMAIN_NAME]"
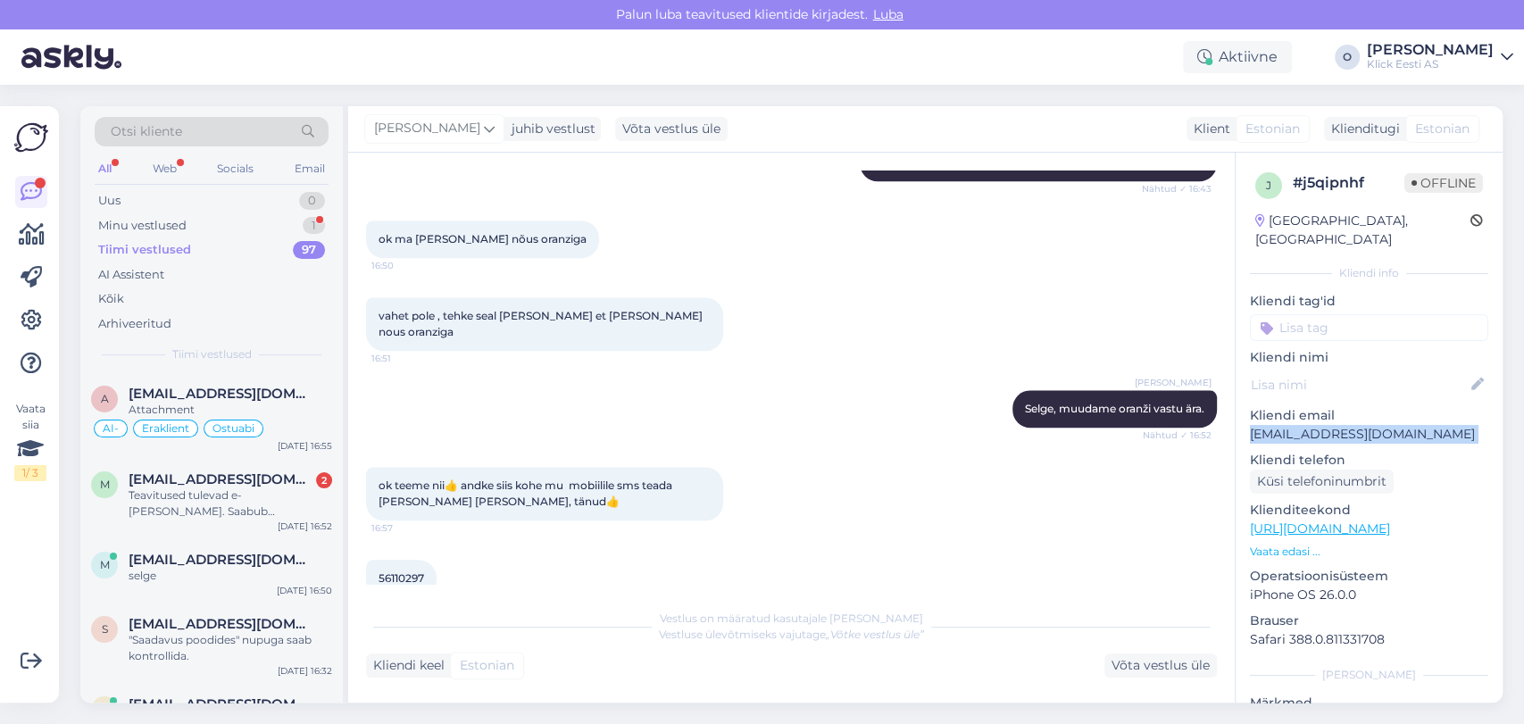
scroll to position [1222, 0]
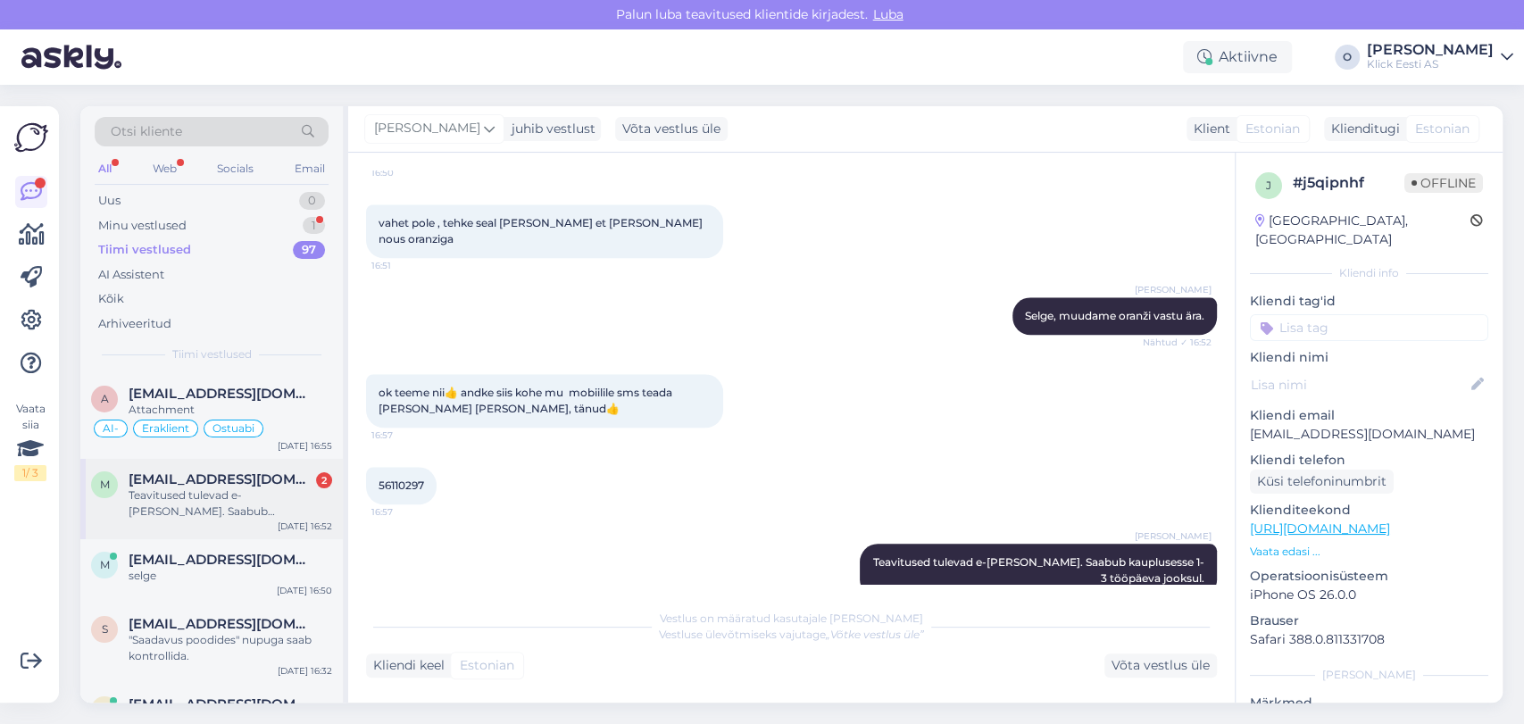
click at [199, 507] on div "Teavitused tulevad e-[PERSON_NAME]. Saabub kauplusesse 1-3 tööpäeva jooksul." at bounding box center [231, 504] width 204 height 32
click at [1310, 425] on p "[EMAIL_ADDRESS][DOMAIN_NAME]" at bounding box center [1369, 434] width 238 height 19
copy p "[EMAIL_ADDRESS][DOMAIN_NAME]"
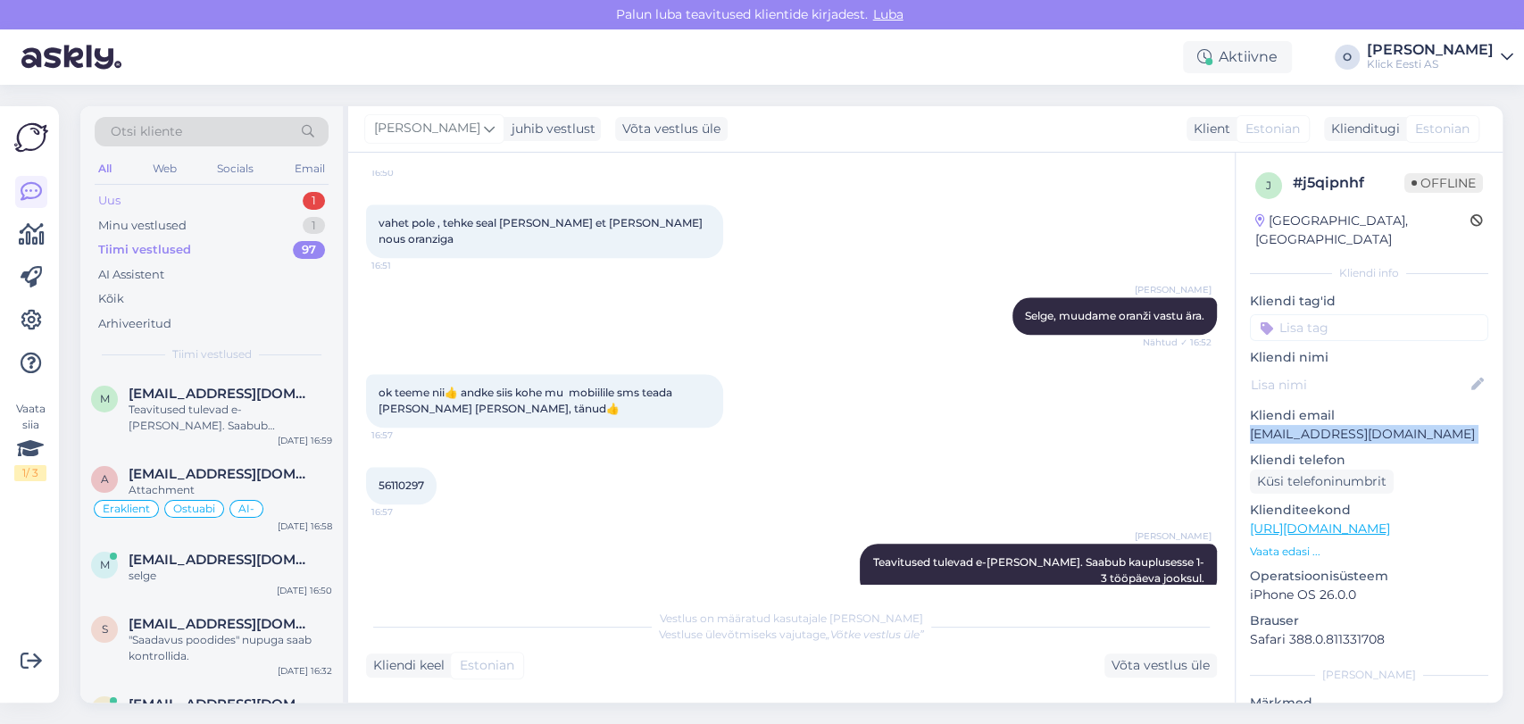
click at [184, 206] on div "Uus 1" at bounding box center [212, 200] width 234 height 25
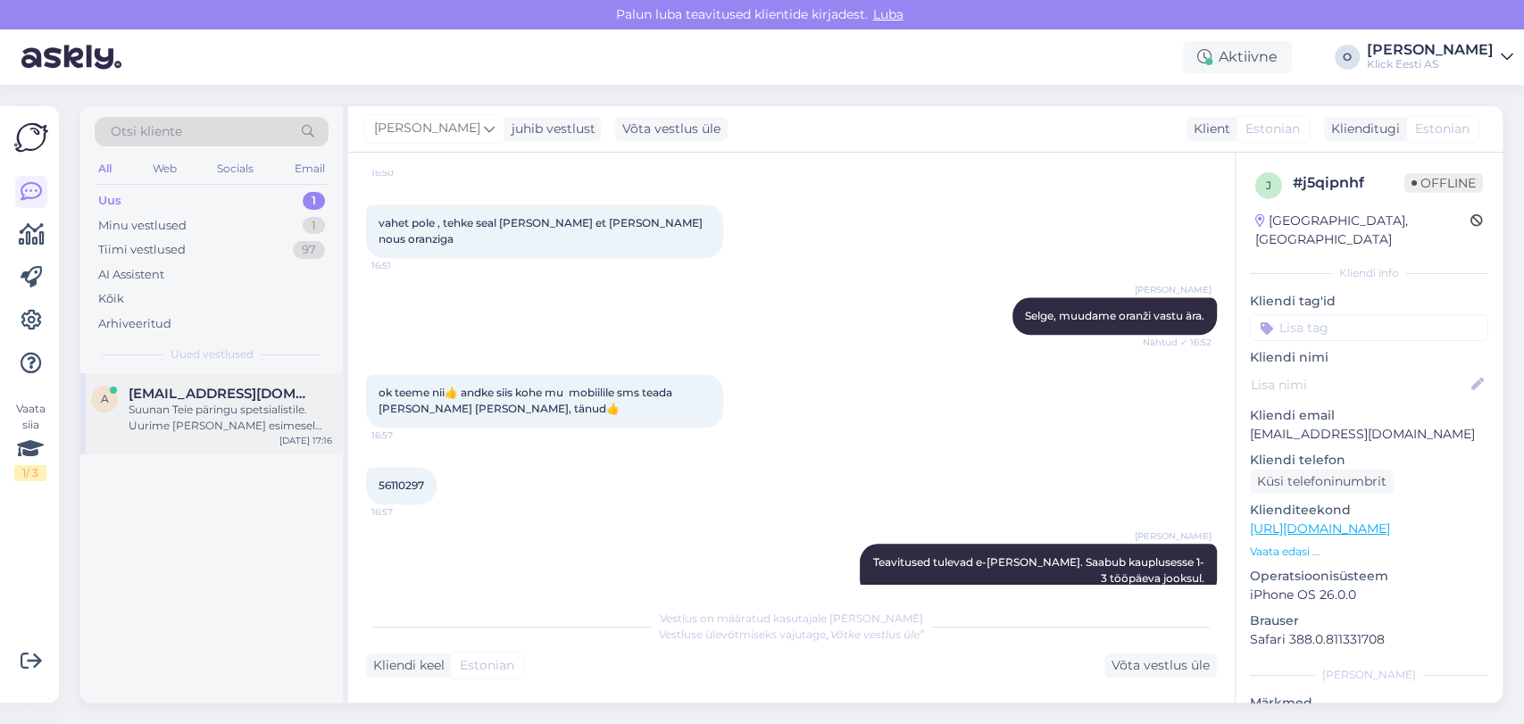
click at [196, 388] on span "[EMAIL_ADDRESS][DOMAIN_NAME]" at bounding box center [222, 394] width 186 height 16
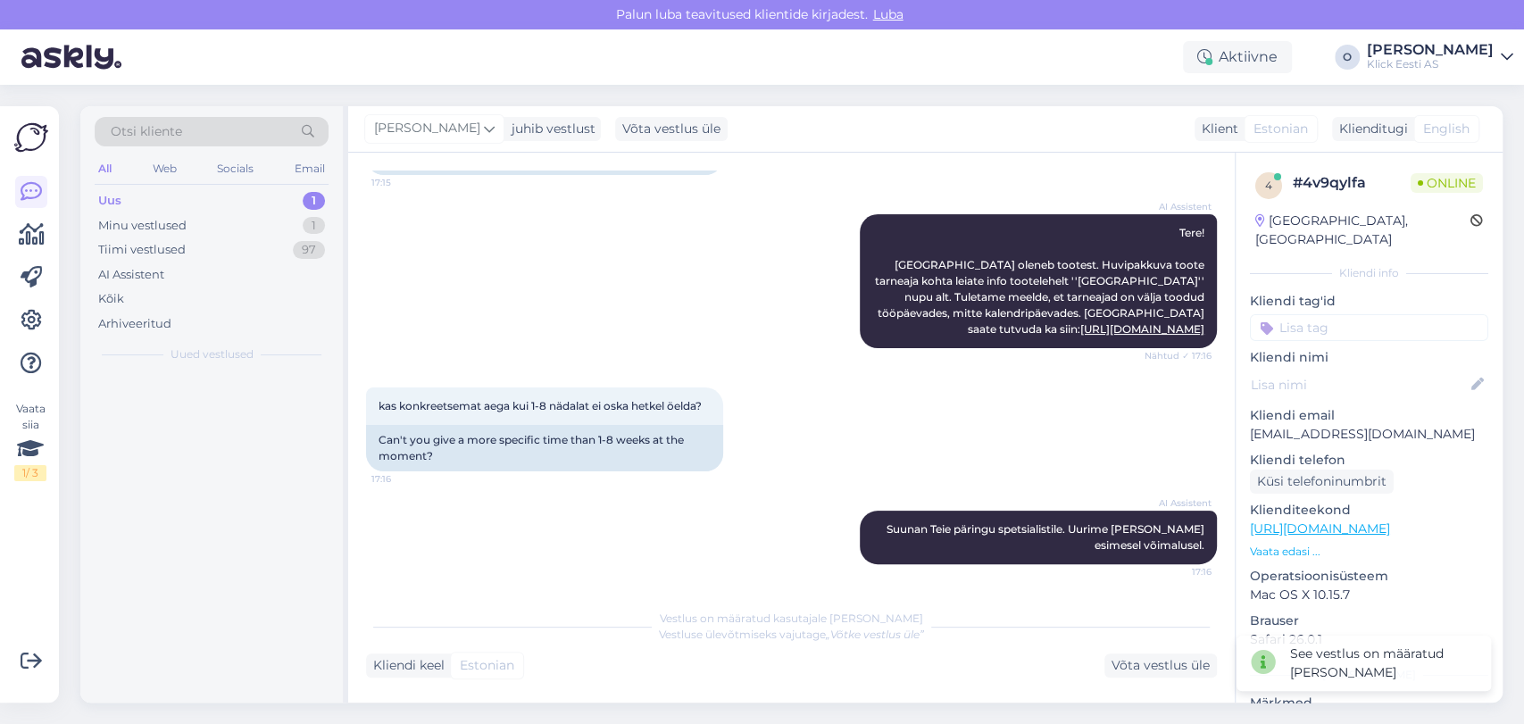
scroll to position [190, 0]
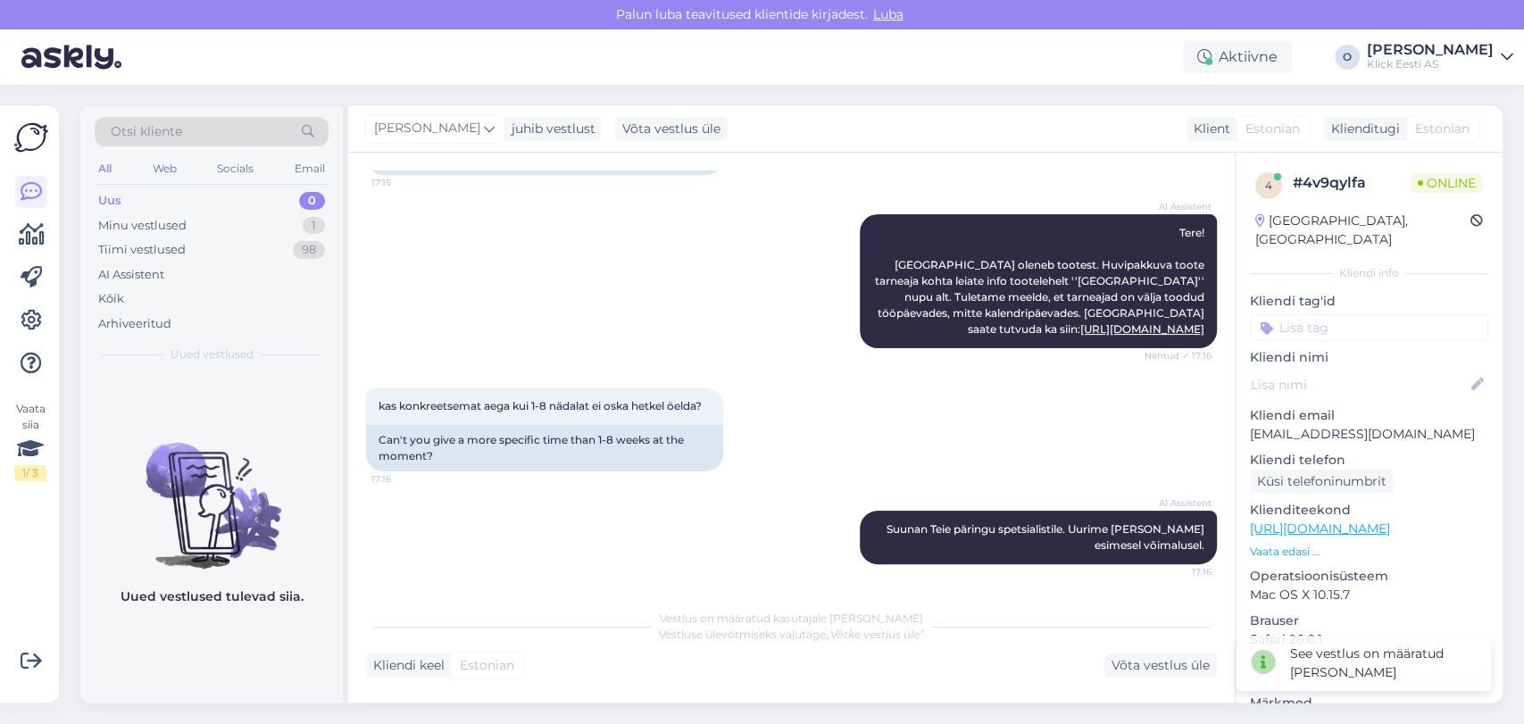
drag, startPoint x: 1239, startPoint y: 352, endPoint x: 1234, endPoint y: 266, distance: 85.8
click at [1235, 266] on div "4 # 4v9qylfa Online [GEOGRAPHIC_DATA], [GEOGRAPHIC_DATA] Kliendi info Kliendi t…" at bounding box center [1369, 428] width 268 height 550
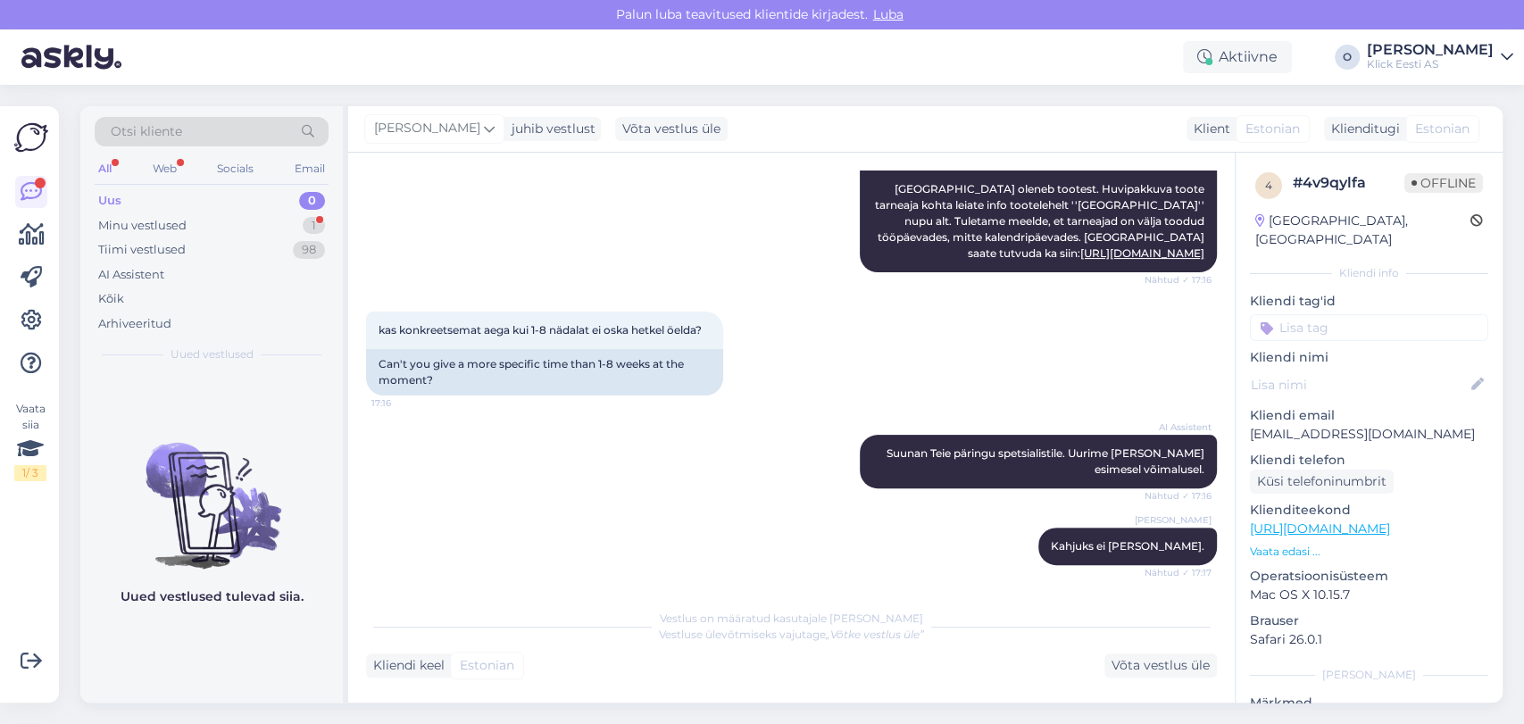
scroll to position [421, 0]
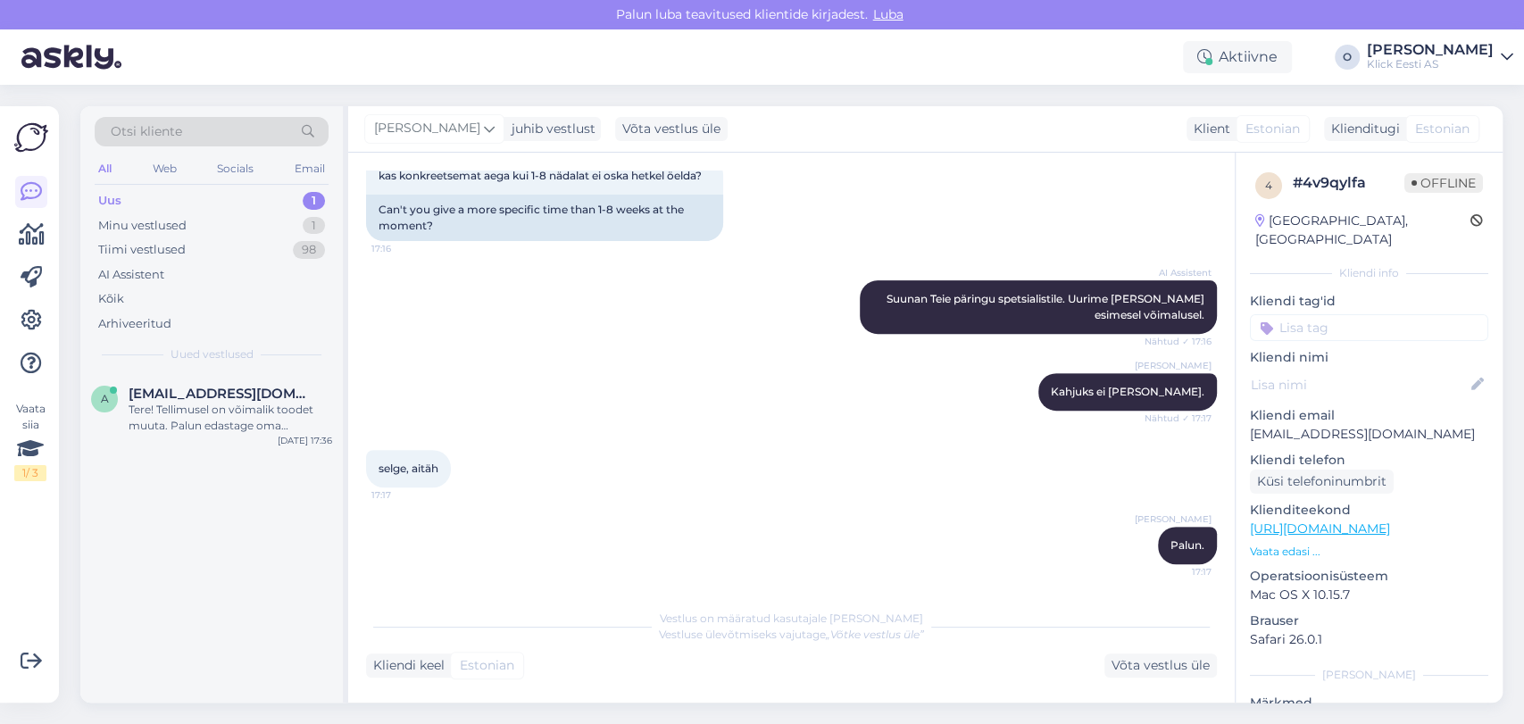
click at [200, 189] on div "Uus 1" at bounding box center [212, 200] width 234 height 25
click at [196, 428] on div "Tere! Tellimusel on võimalik toodet muuta. Palun edastage oma tellimuse number,…" at bounding box center [231, 418] width 204 height 32
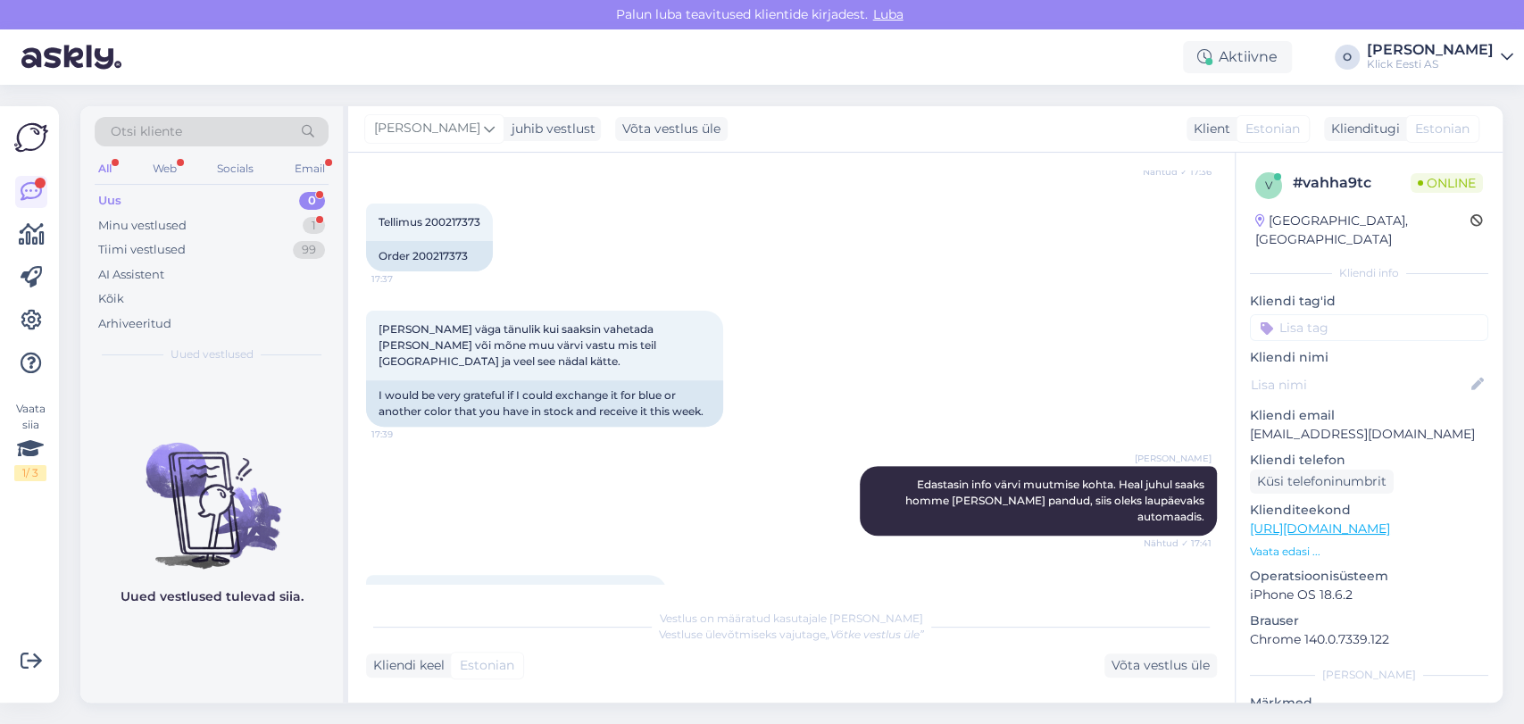
scroll to position [499, 0]
